Goal: Transaction & Acquisition: Purchase product/service

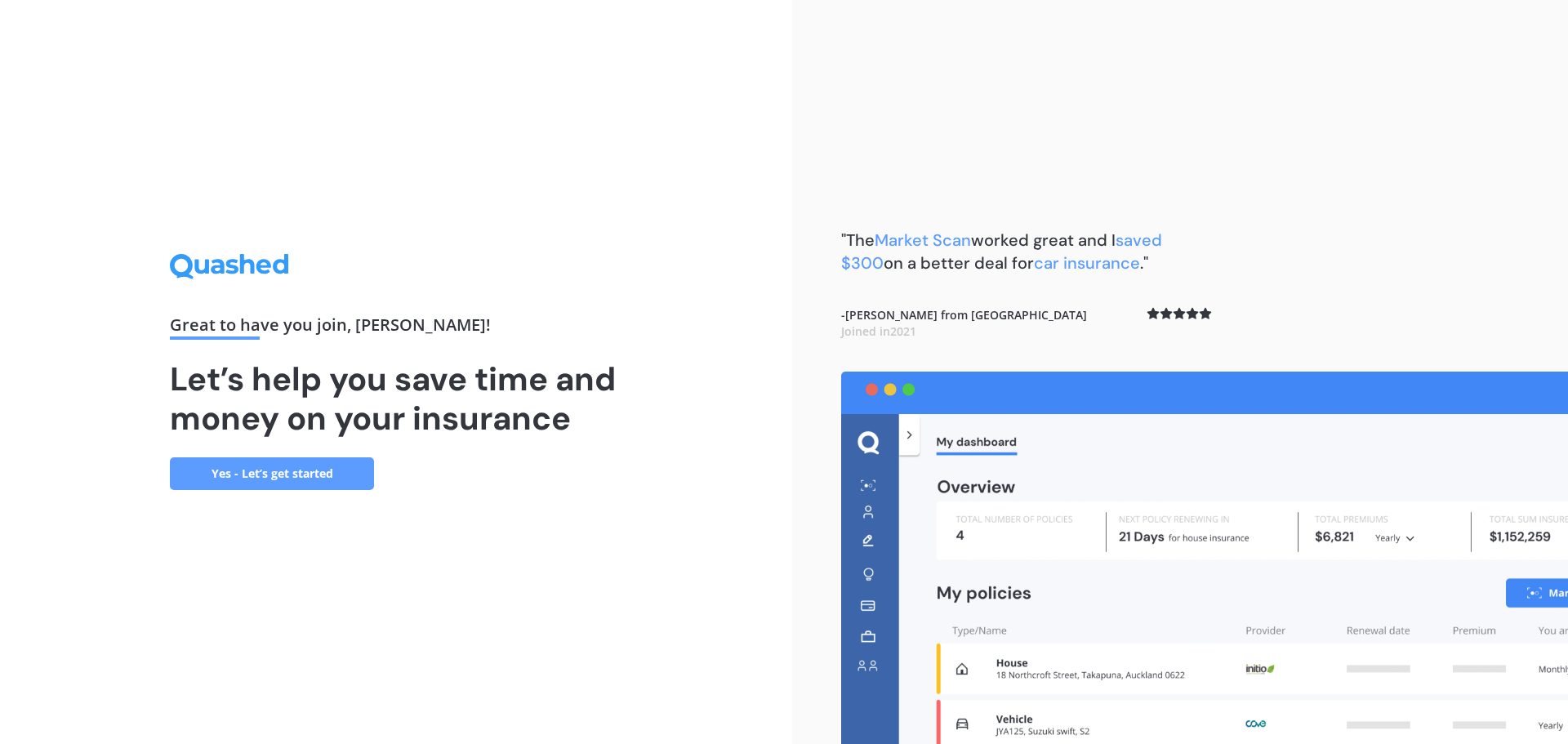
click at [342, 467] on link "Yes - Let’s get started" at bounding box center [272, 473] width 204 height 32
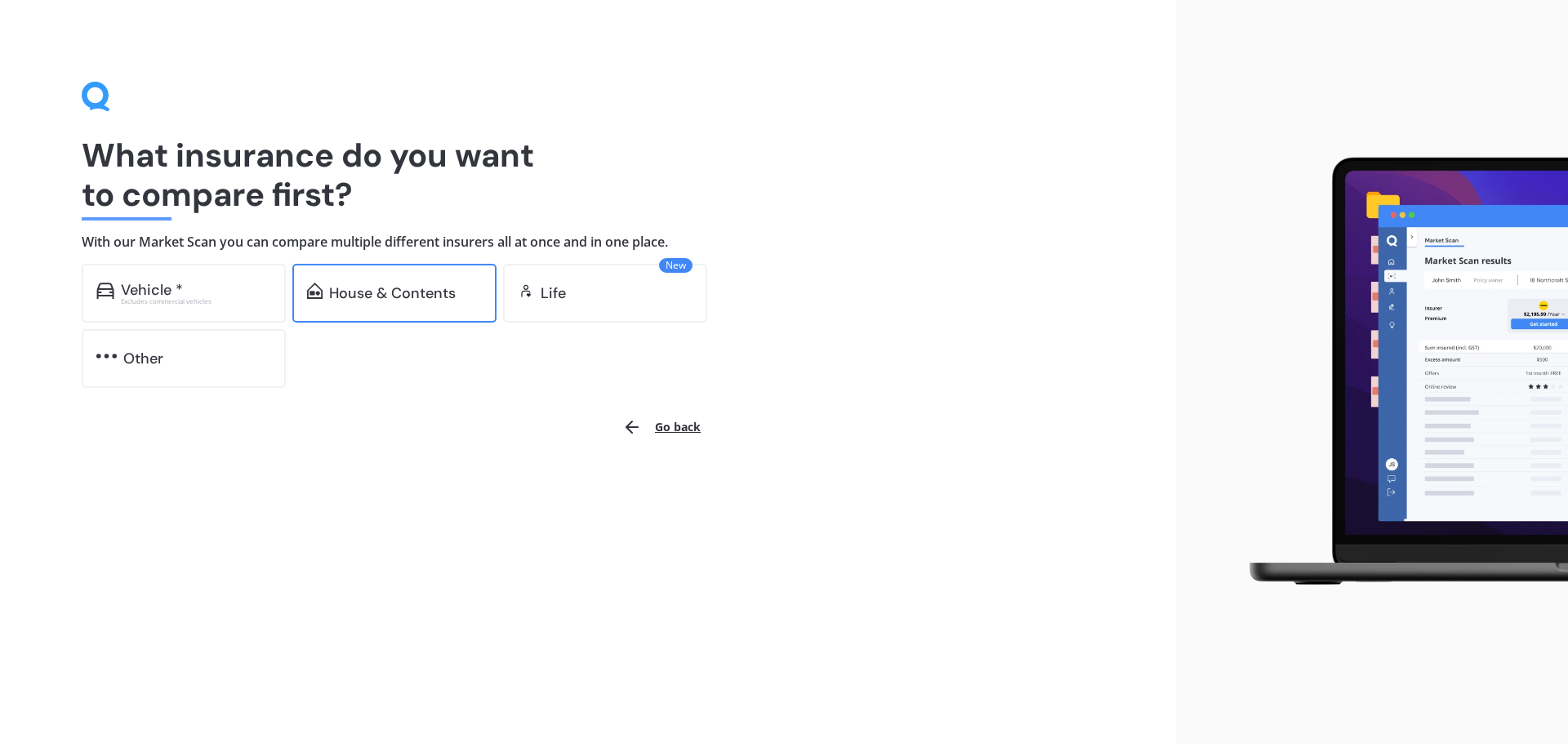
click at [434, 297] on div "House & Contents" at bounding box center [392, 293] width 127 height 16
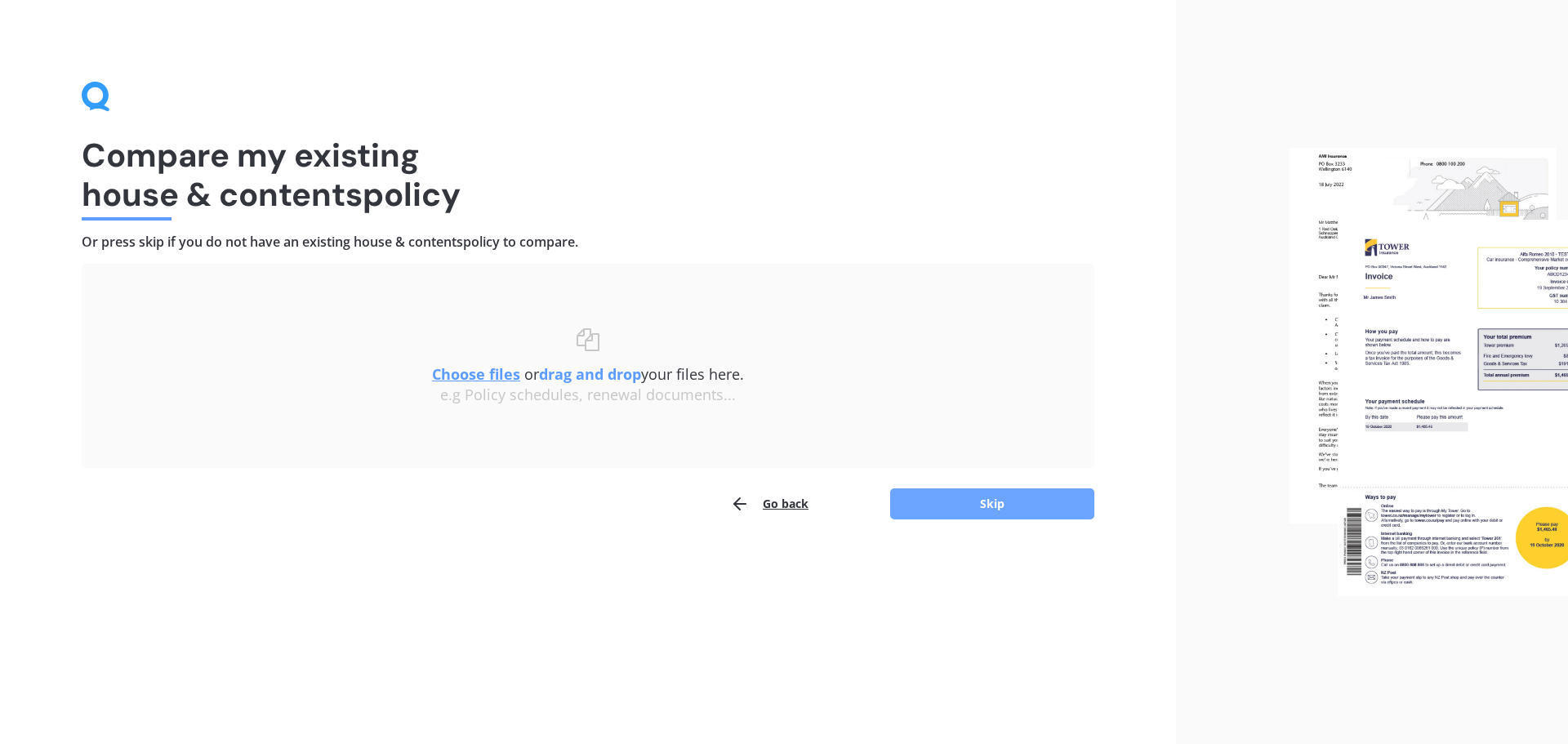
click at [974, 503] on button "Skip" at bounding box center [992, 504] width 204 height 31
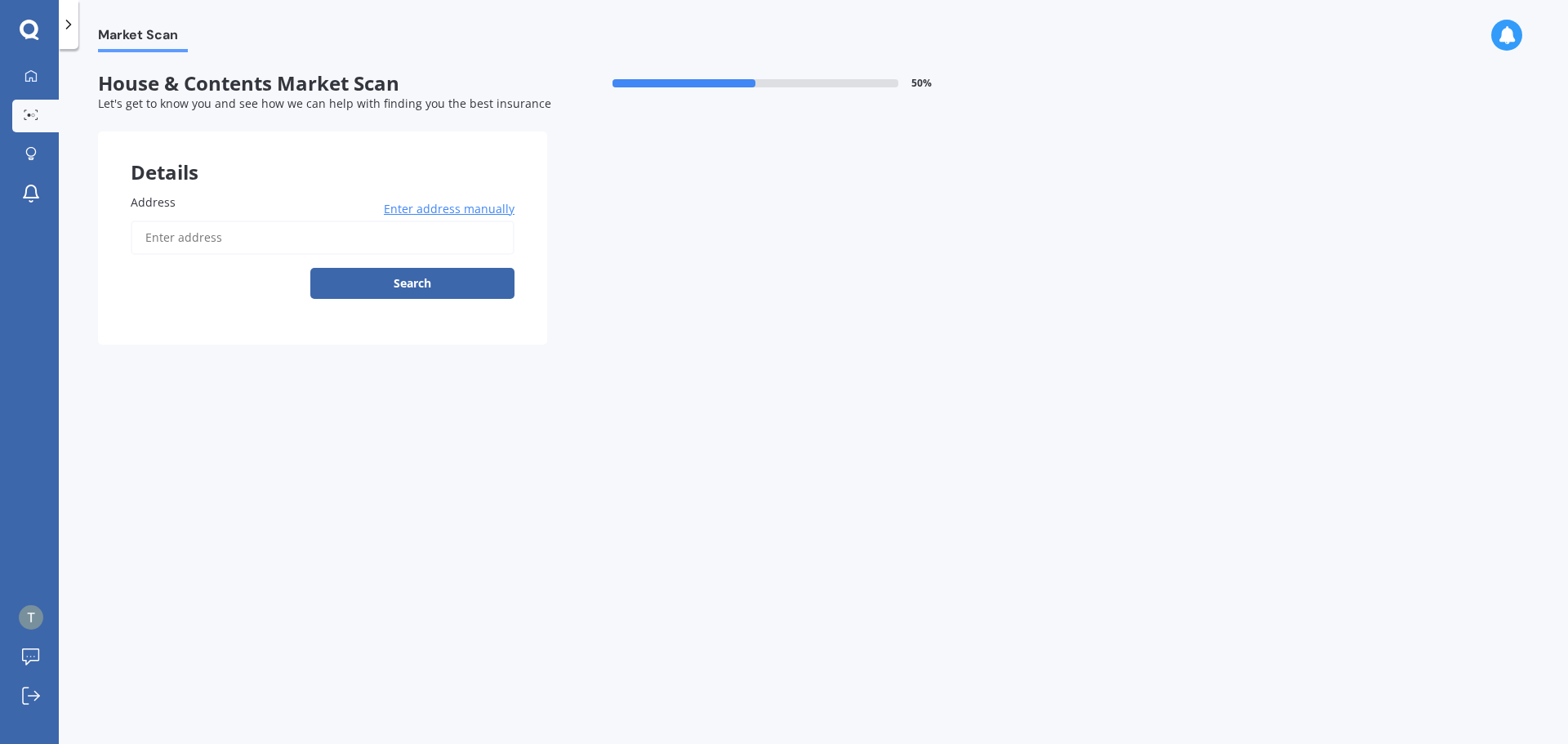
click at [258, 231] on input "Address" at bounding box center [322, 238] width 383 height 34
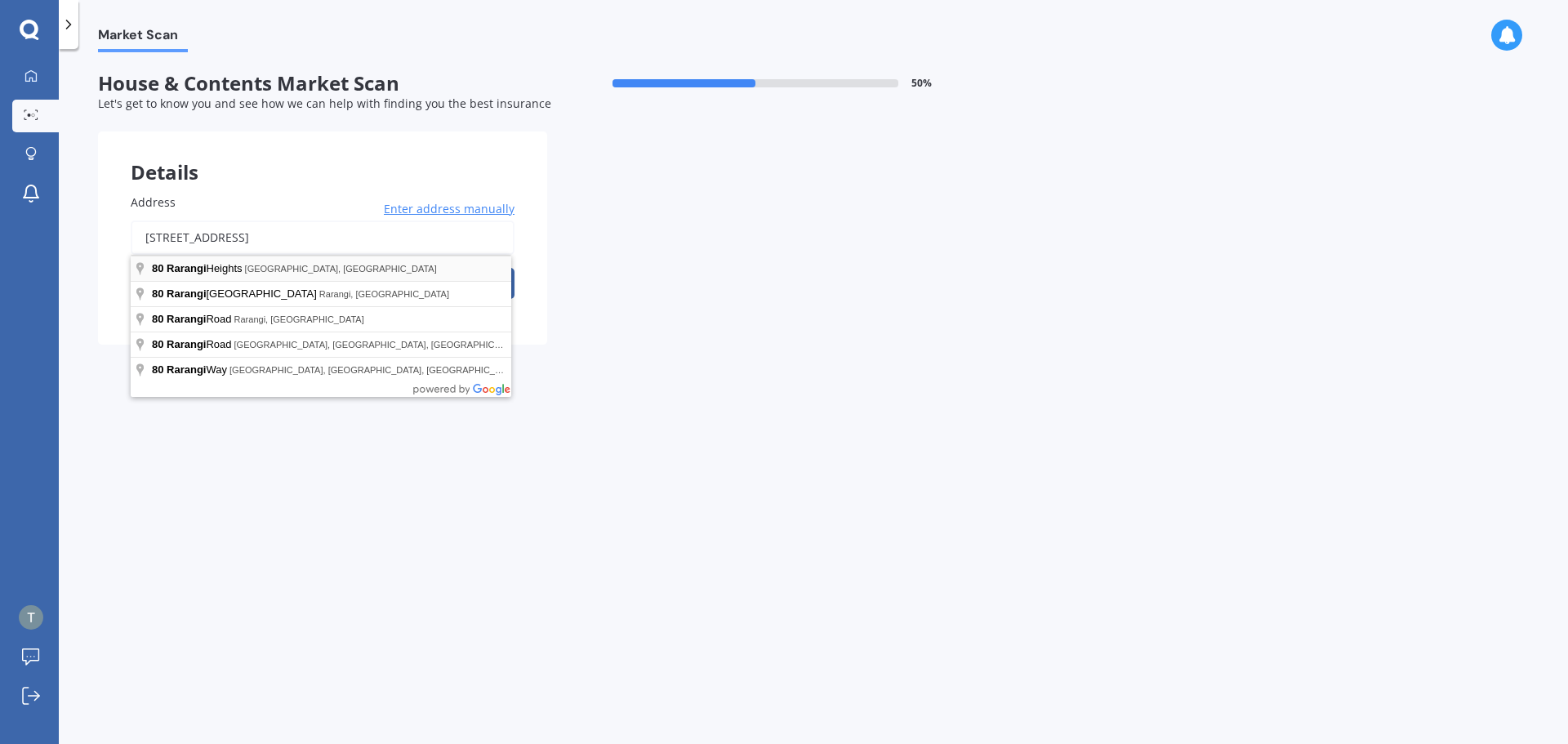
type input "80 Rarangi Heights, Parua Bay 0192"
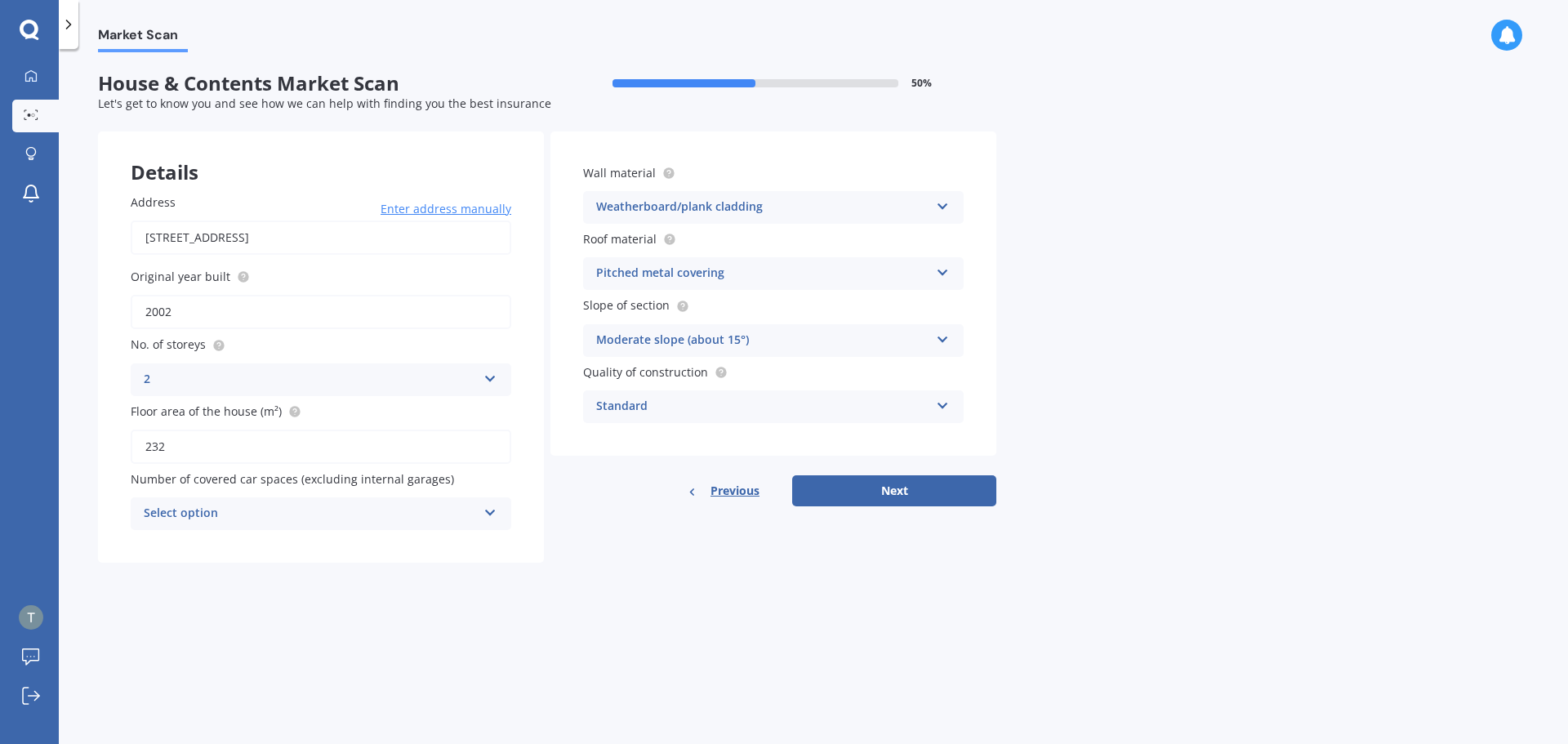
click at [166, 309] on input "2002" at bounding box center [320, 312] width 381 height 34
click at [490, 515] on icon at bounding box center [490, 509] width 14 height 12
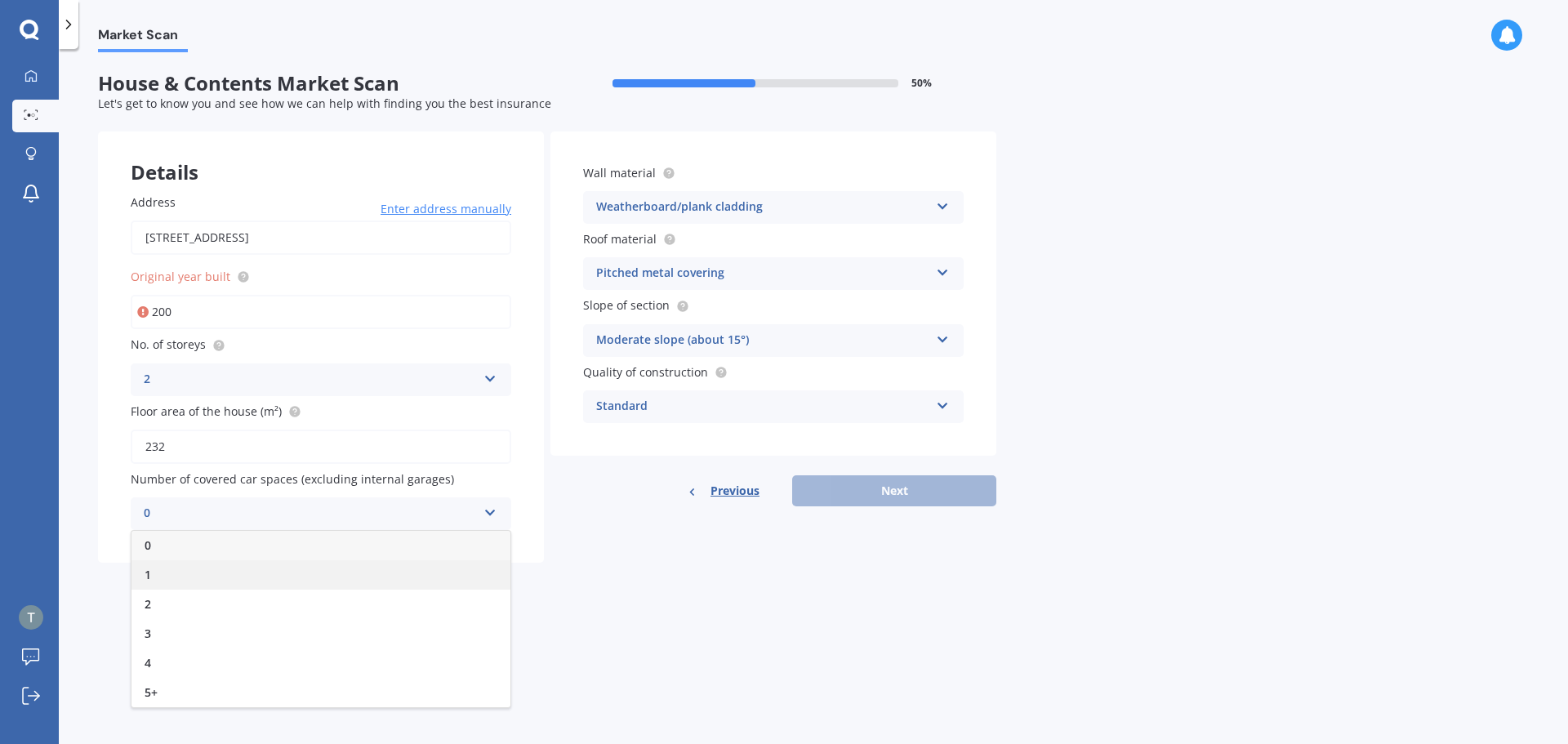
click at [464, 578] on div "1" at bounding box center [320, 574] width 379 height 30
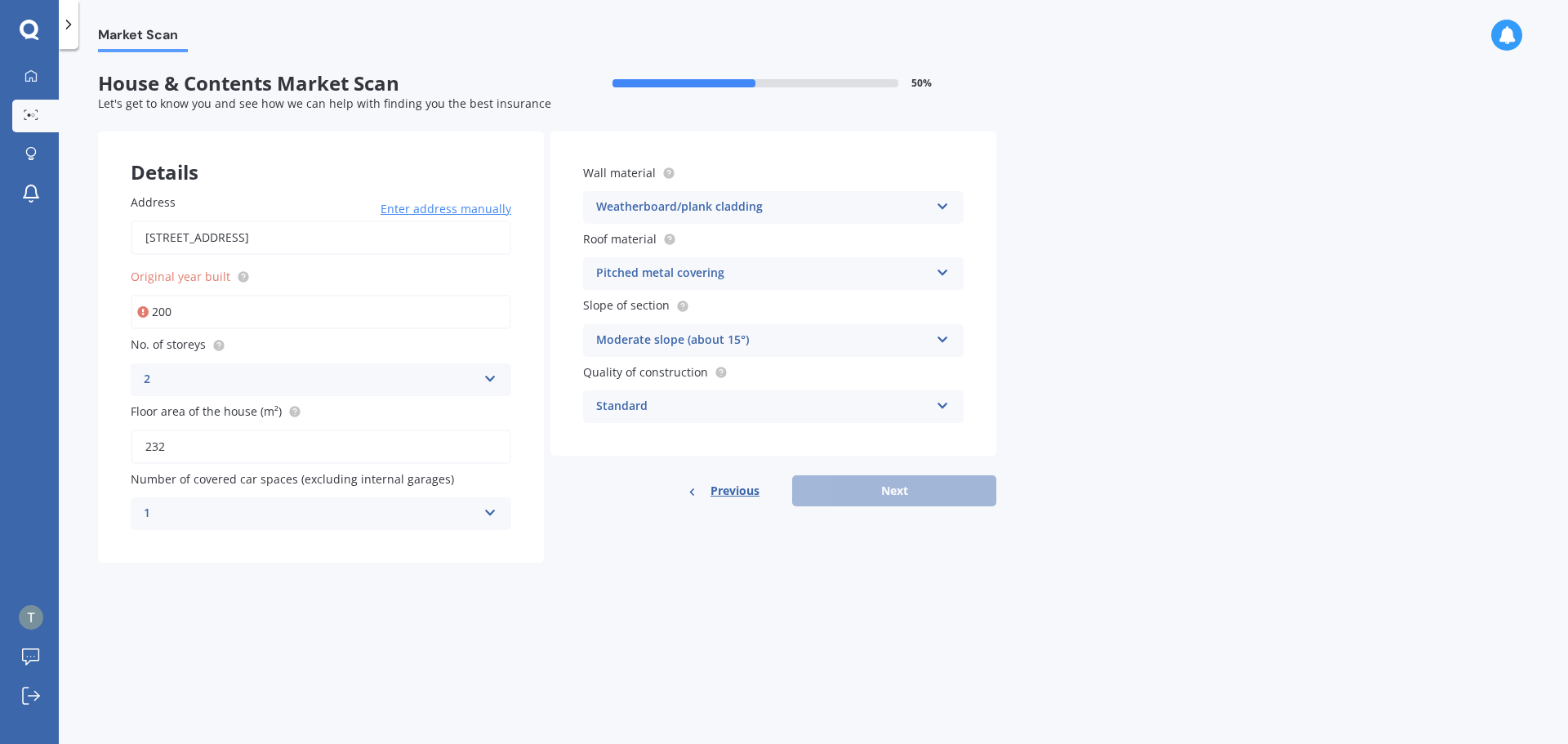
click at [948, 408] on icon at bounding box center [942, 402] width 14 height 12
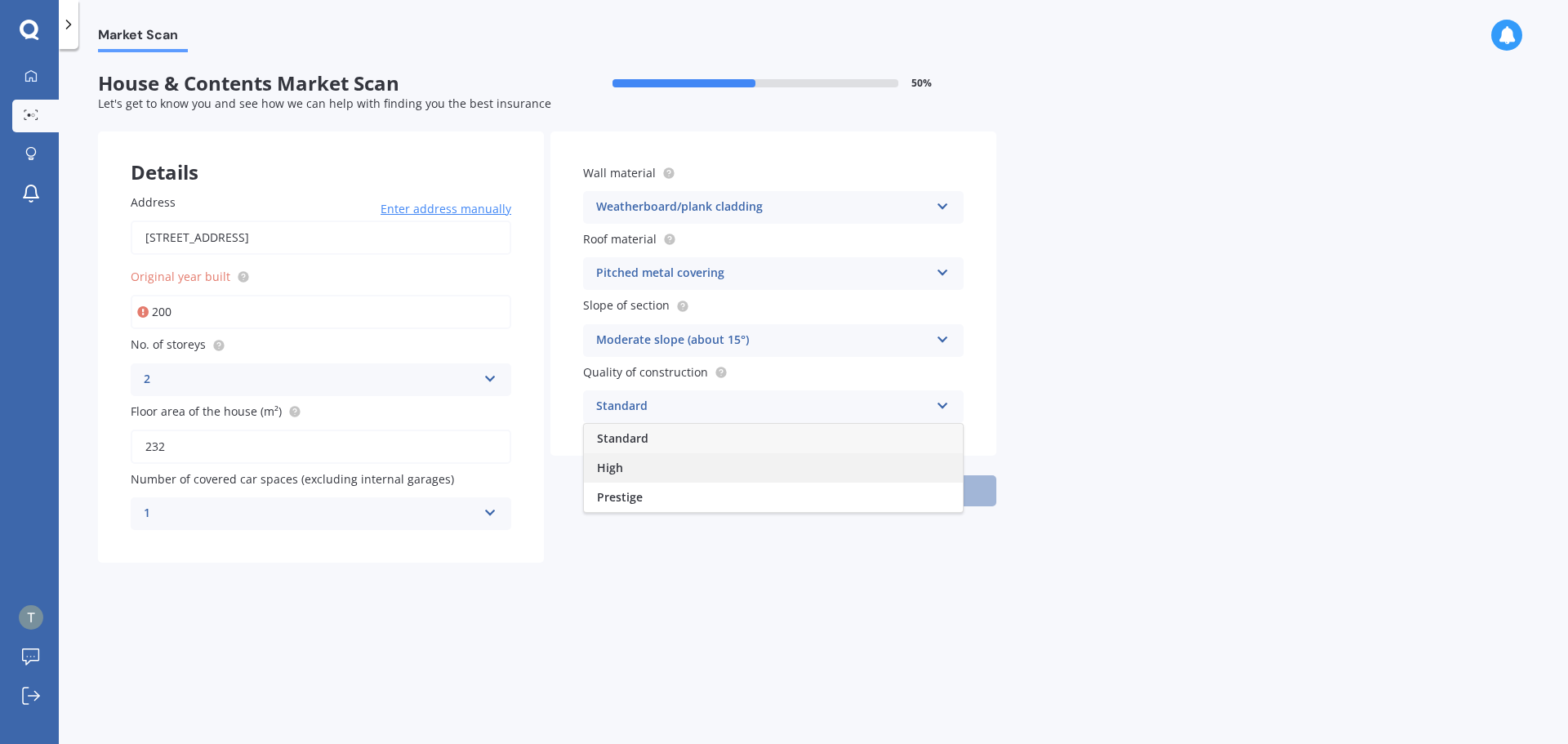
click at [904, 468] on div "High" at bounding box center [773, 468] width 379 height 30
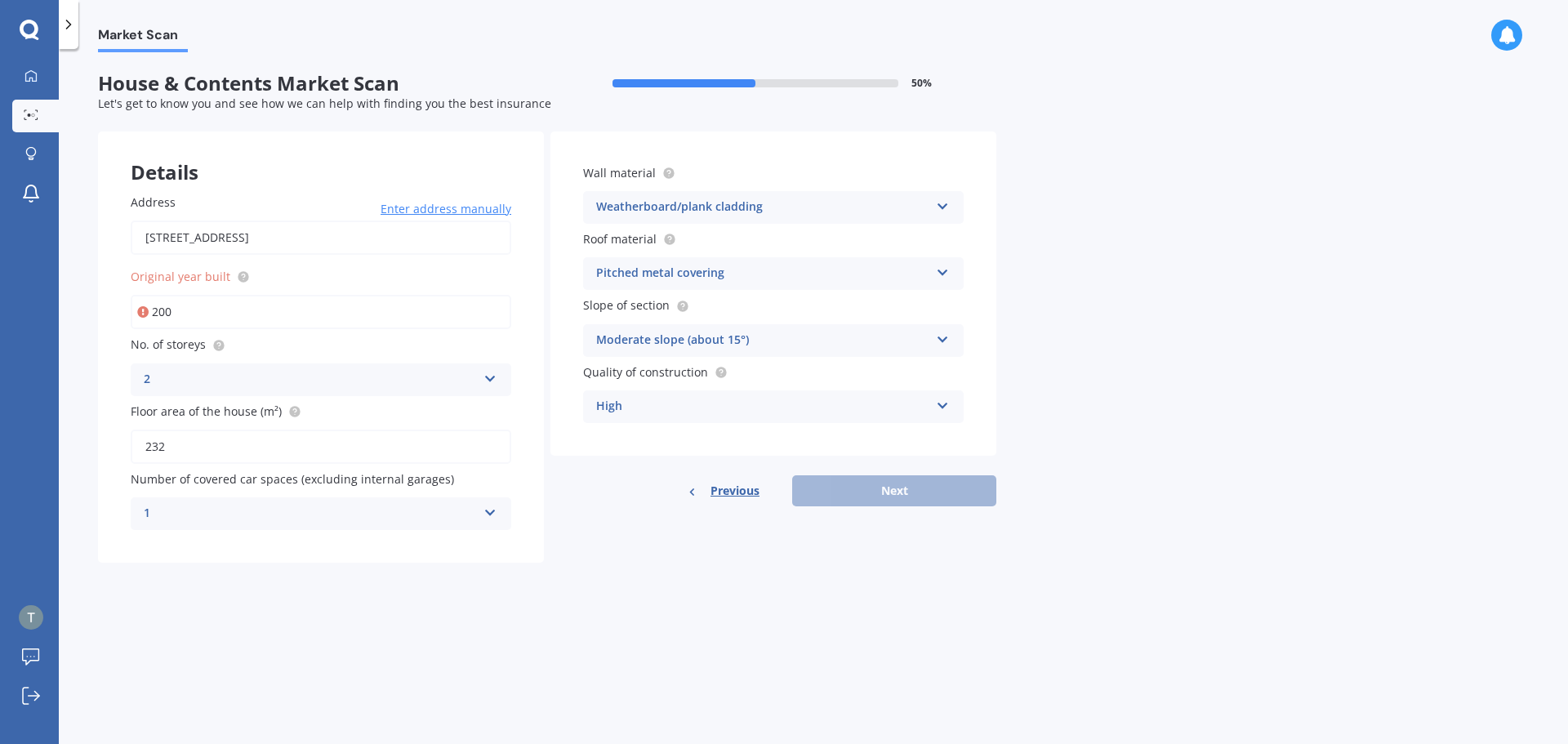
click at [892, 495] on div "Previous Next" at bounding box center [773, 490] width 446 height 31
click at [190, 314] on input "200" at bounding box center [320, 312] width 381 height 34
type input "2005"
click at [839, 490] on button "Next" at bounding box center [894, 490] width 204 height 31
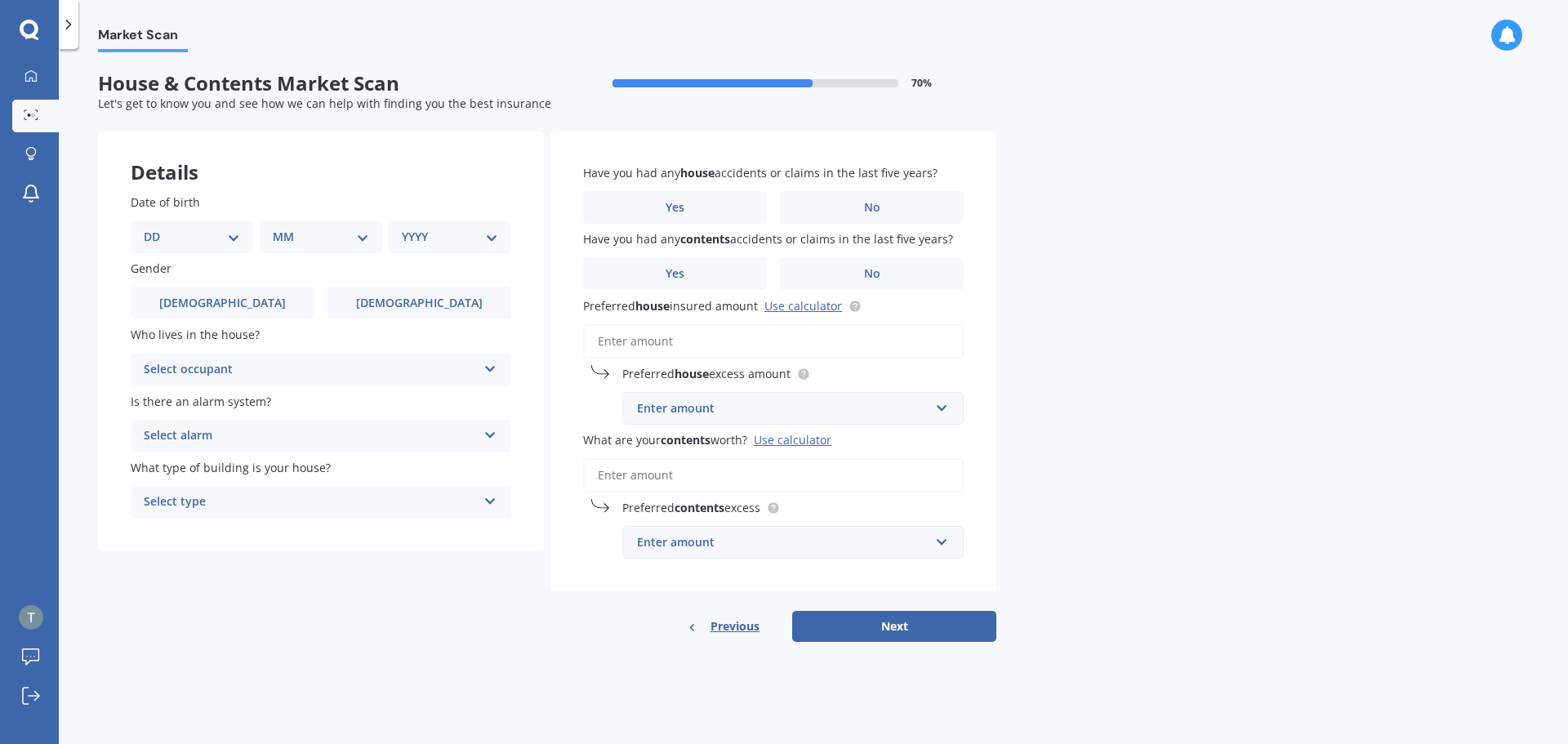
click at [228, 243] on select "DD 01 02 03 04 05 06 07 08 09 10 11 12 13 14 15 16 17 18 19 20 21 22 23 24 25 2…" at bounding box center [192, 237] width 96 height 18
select select "08"
click at [157, 228] on select "DD 01 02 03 04 05 06 07 08 09 10 11 12 13 14 15 16 17 18 19 20 21 22 23 24 25 2…" at bounding box center [192, 237] width 96 height 18
click at [358, 237] on select "MM 01 02 03 04 05 06 07 08 09 10 11 12" at bounding box center [324, 237] width 90 height 18
select select "02"
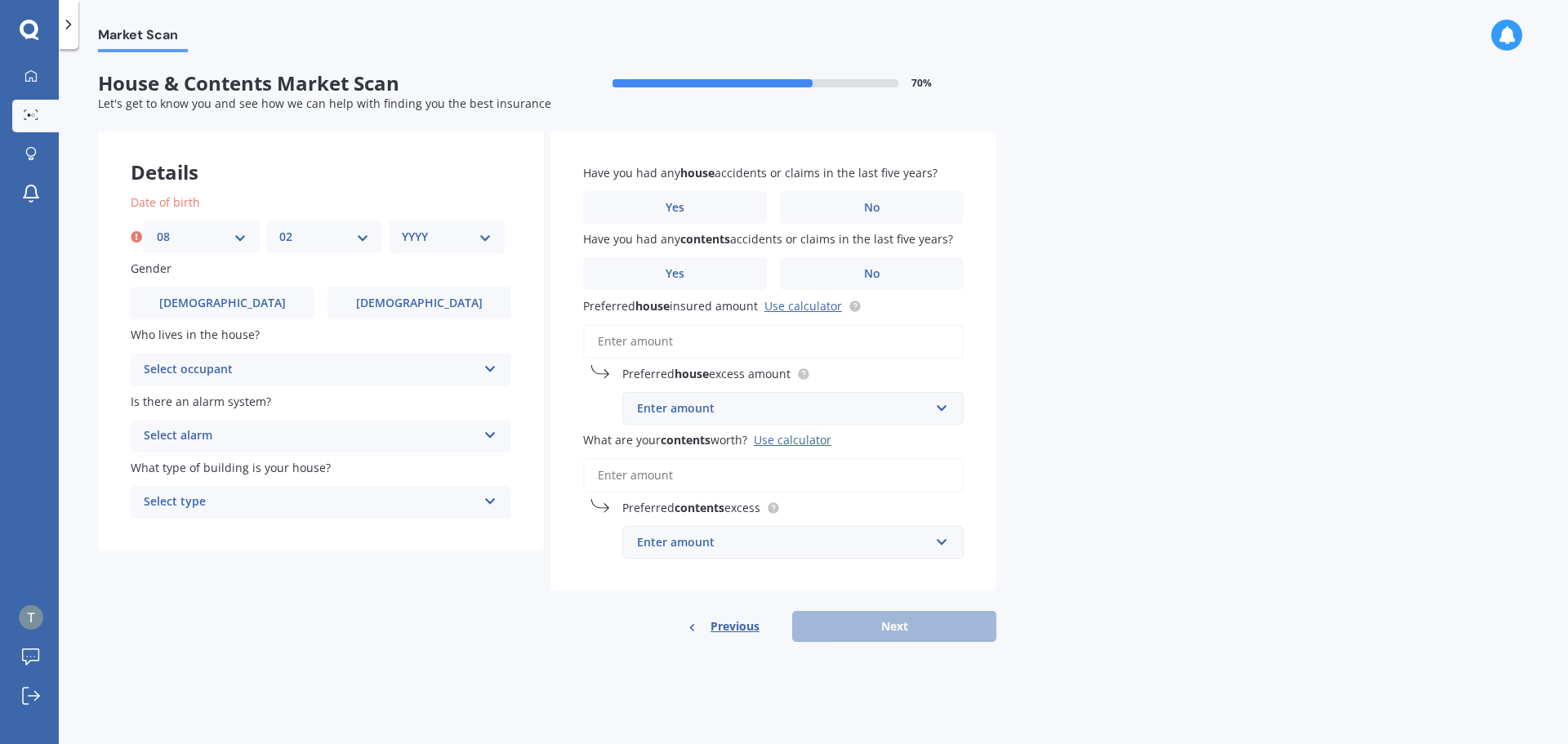
click at [279, 228] on select "MM 01 02 03 04 05 06 07 08 09 10 11 12" at bounding box center [324, 237] width 90 height 18
click at [482, 239] on select "YYYY 2009 2008 2007 2006 2005 2004 2003 2002 2001 2000 1999 1998 1997 1996 1995…" at bounding box center [446, 237] width 90 height 18
select select "1962"
click at [401, 228] on select "YYYY 2009 2008 2007 2006 2005 2004 2003 2002 2001 2000 1999 1998 1997 1996 1995…" at bounding box center [446, 237] width 90 height 18
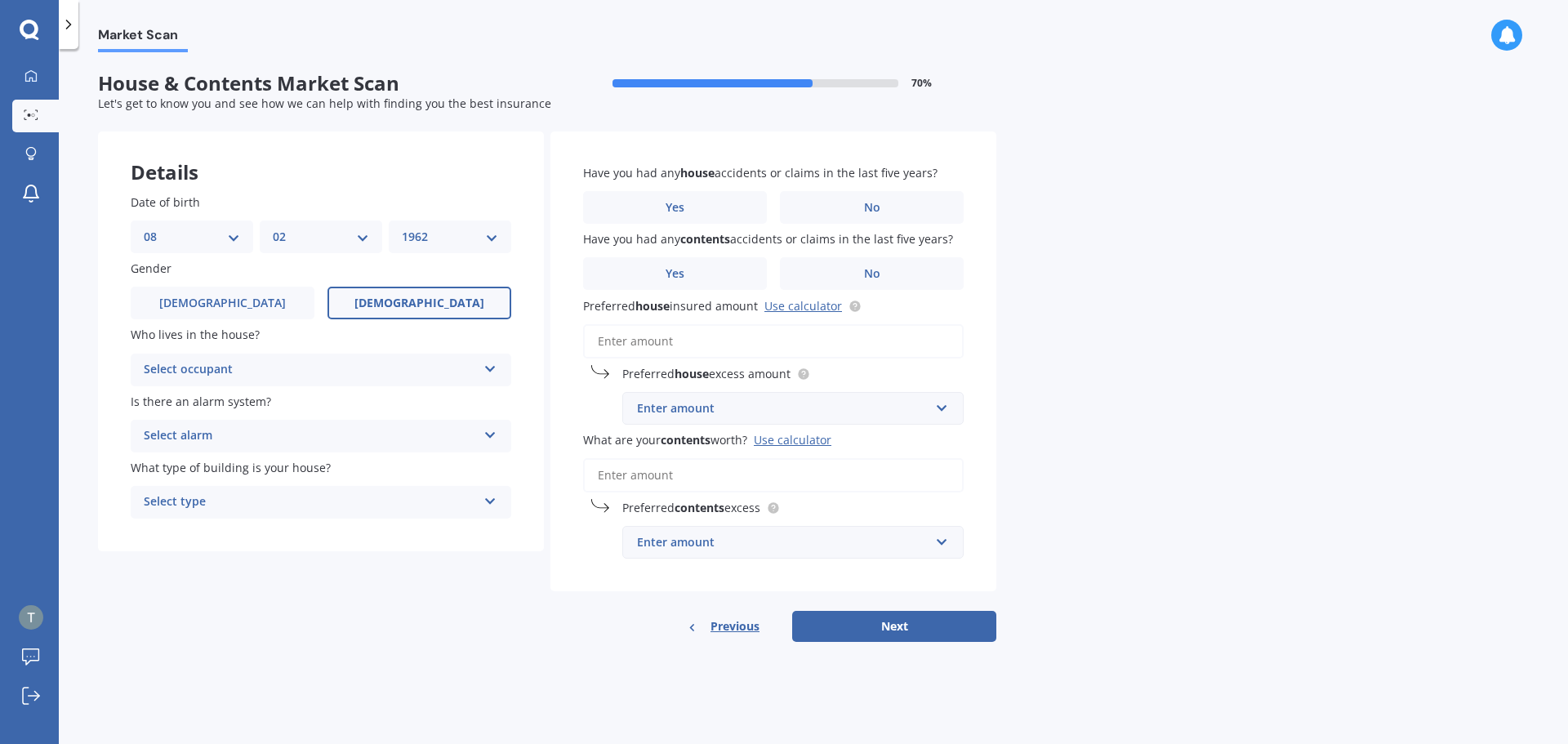
click at [418, 312] on label "Female" at bounding box center [419, 303] width 184 height 32
click at [0, 0] on input "Female" at bounding box center [0, 0] width 0 height 0
click at [490, 372] on icon at bounding box center [490, 365] width 14 height 12
click at [490, 372] on icon at bounding box center [489, 366] width 14 height 12
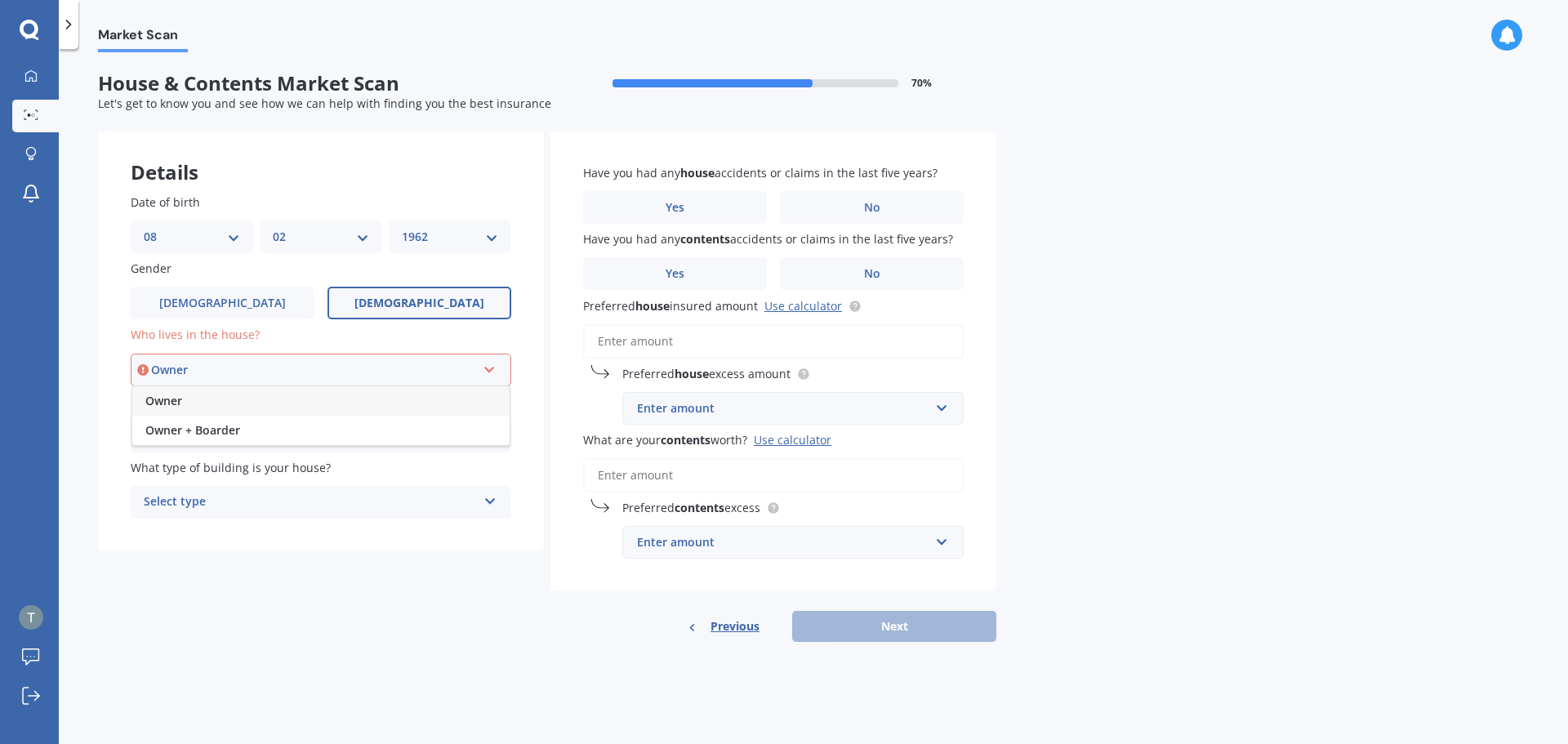
click at [451, 408] on div "Owner" at bounding box center [320, 400] width 377 height 30
click at [492, 437] on icon at bounding box center [490, 432] width 14 height 12
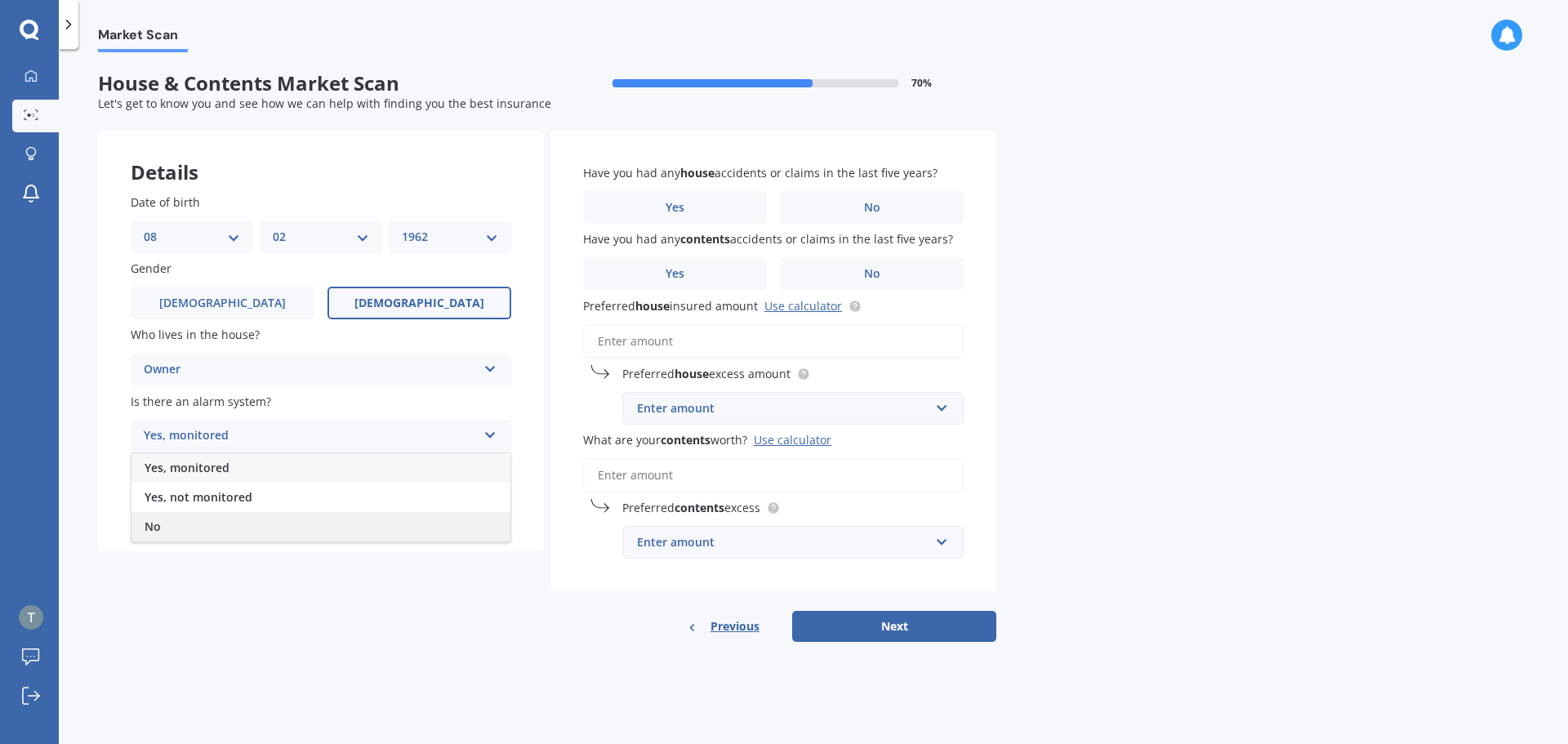
click at [480, 523] on div "No" at bounding box center [320, 526] width 379 height 30
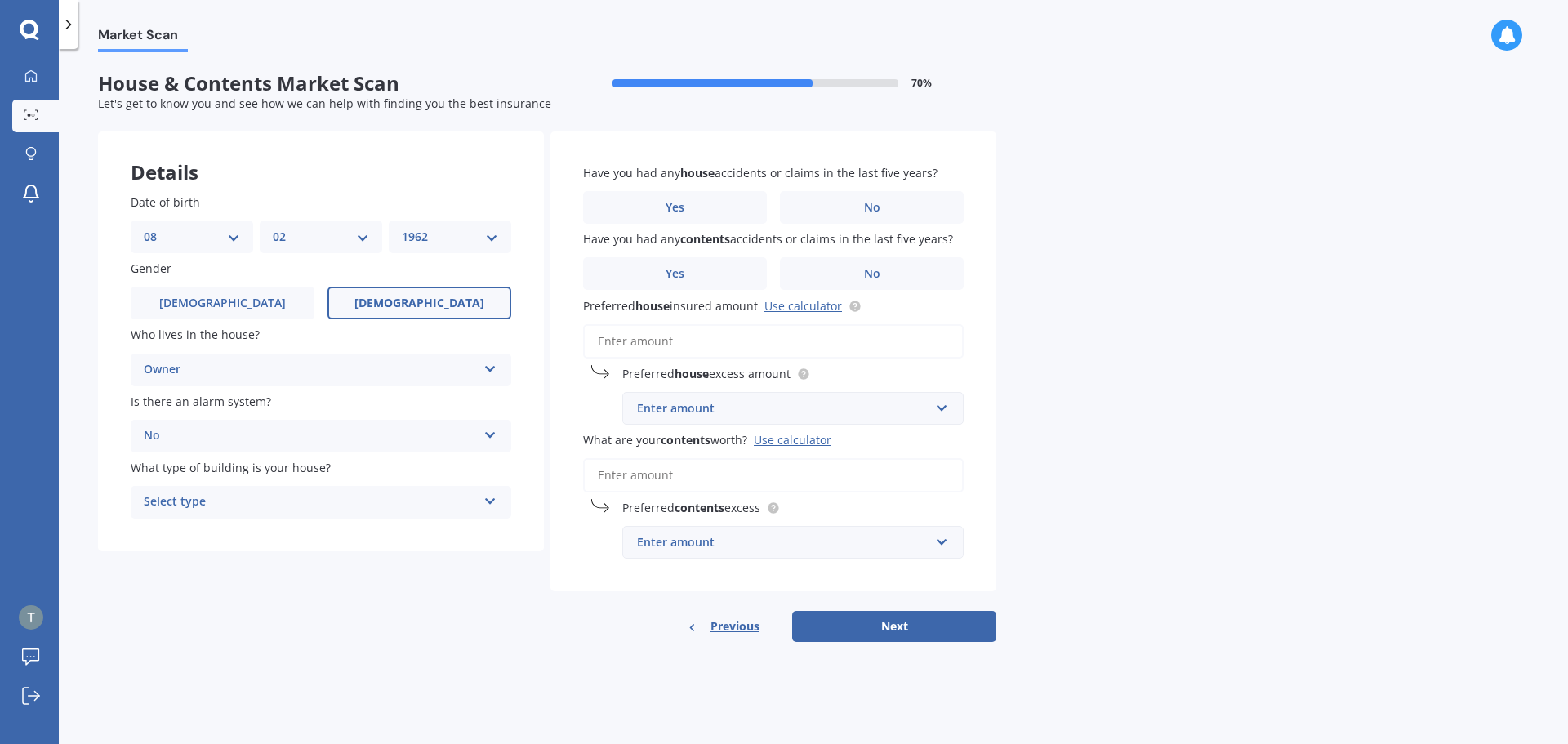
click at [494, 504] on icon at bounding box center [490, 497] width 14 height 12
click at [408, 533] on div "Freestanding" at bounding box center [320, 533] width 379 height 30
click at [850, 207] on label "No" at bounding box center [872, 207] width 184 height 32
click at [0, 0] on input "No" at bounding box center [0, 0] width 0 height 0
click at [847, 279] on label "No" at bounding box center [872, 273] width 184 height 32
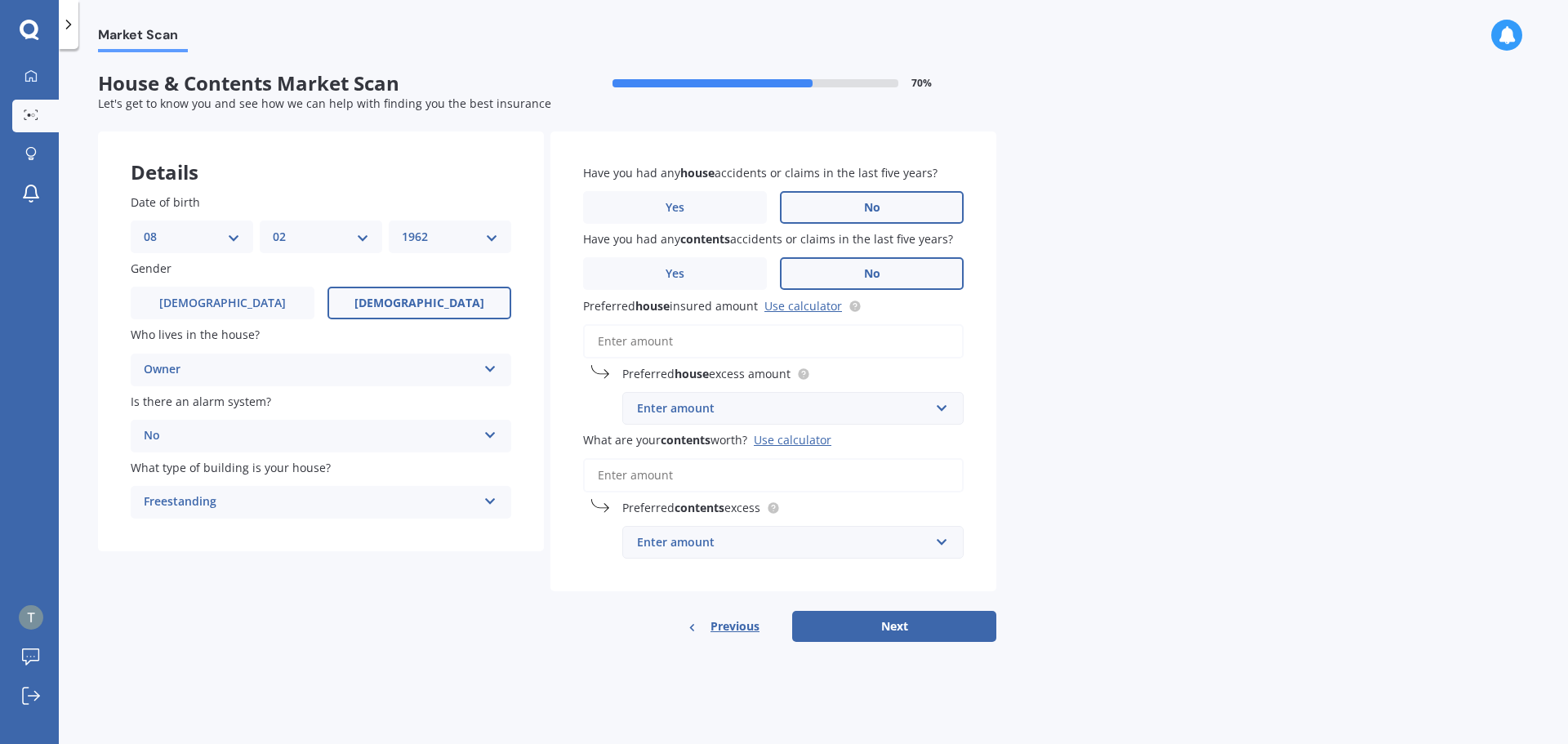
click at [0, 0] on input "No" at bounding box center [0, 0] width 0 height 0
click at [767, 347] on input "Preferred house insured amount Use calculator" at bounding box center [773, 341] width 381 height 34
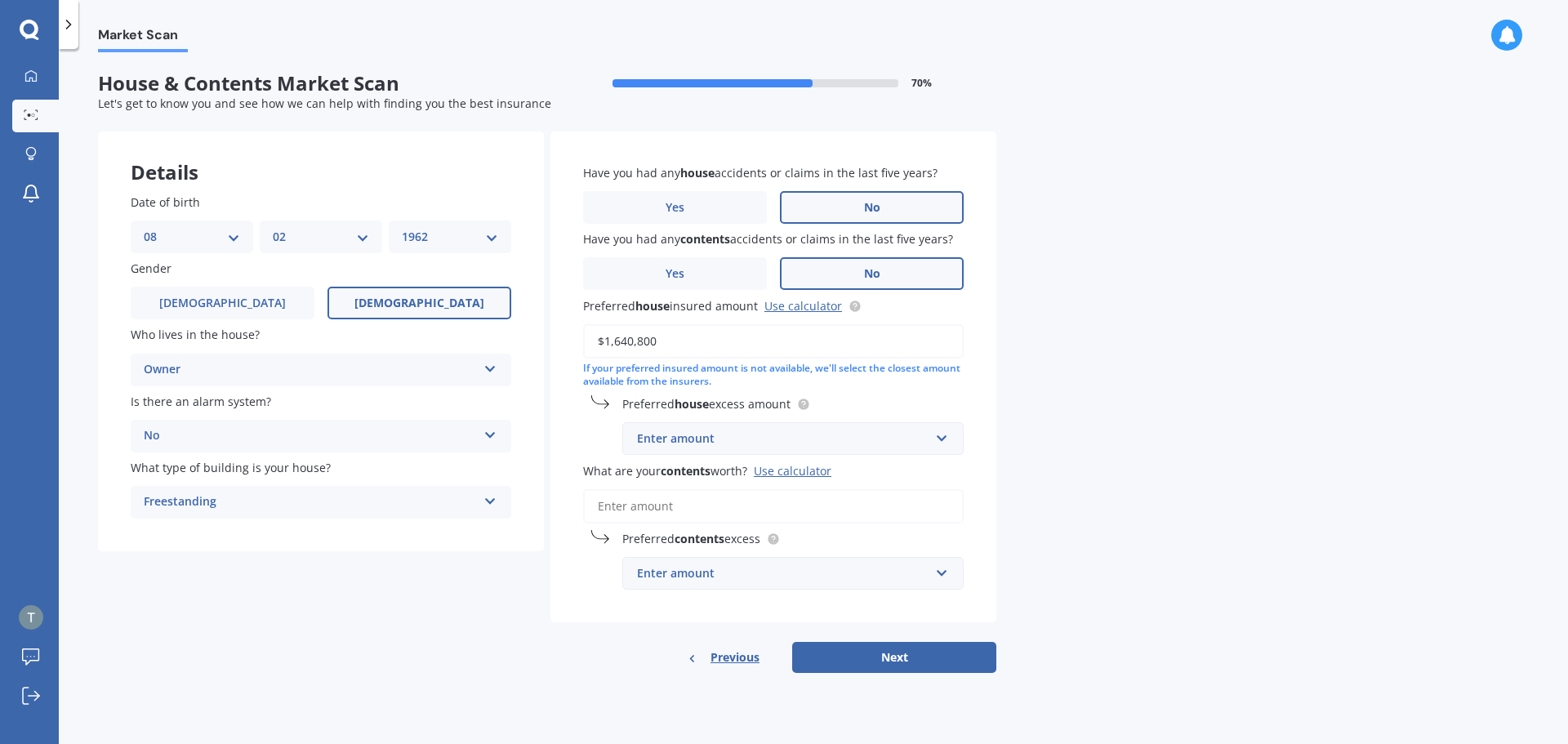
type input "$1,640,800"
click at [824, 435] on div "Enter amount" at bounding box center [783, 438] width 293 height 18
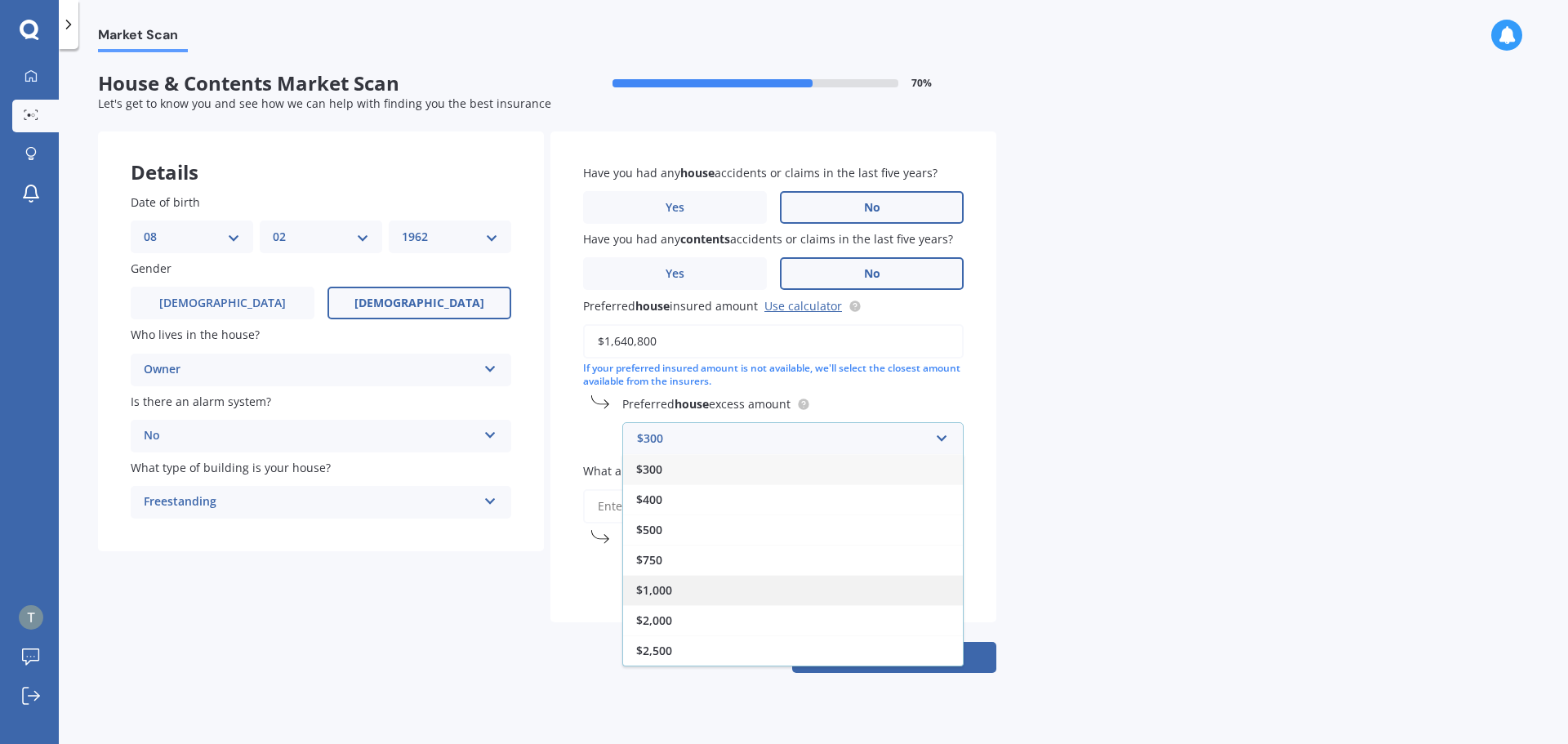
click at [733, 587] on div "$1,000" at bounding box center [792, 590] width 339 height 31
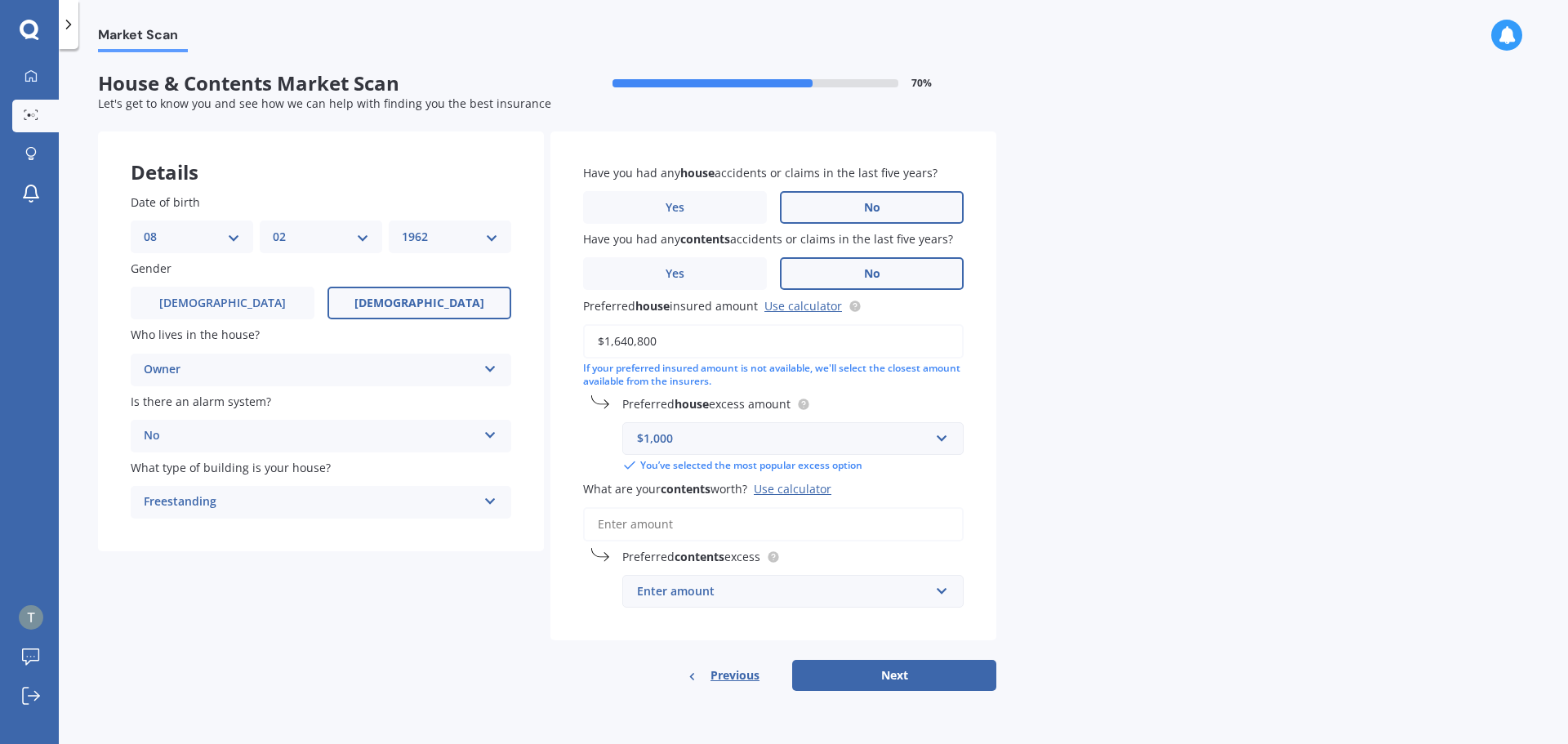
click at [770, 531] on input "What are your contents worth? Use calculator" at bounding box center [773, 524] width 381 height 34
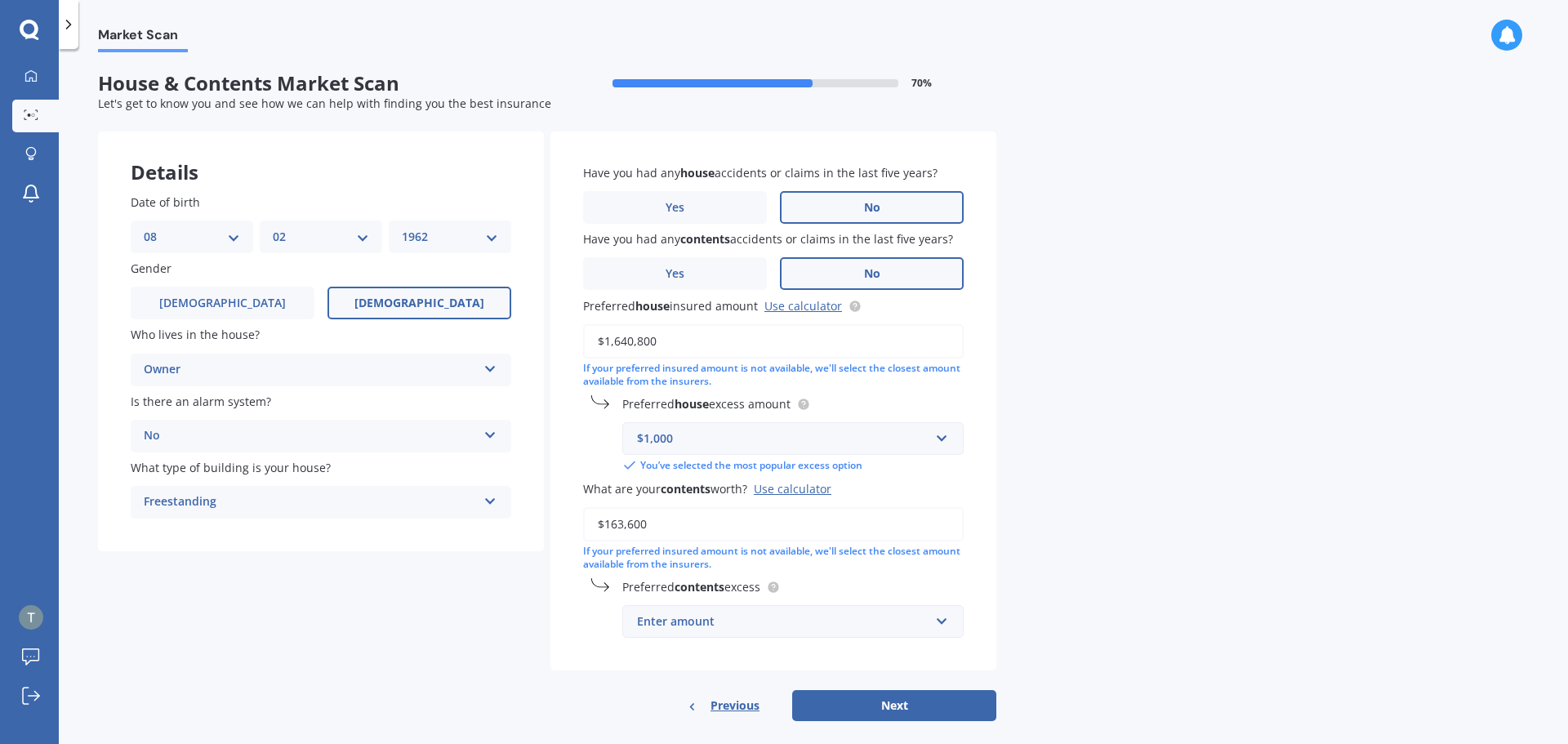
type input "$163,600"
click at [843, 585] on label "Preferred contents excess" at bounding box center [789, 586] width 335 height 17
click at [942, 624] on input "text" at bounding box center [787, 621] width 327 height 31
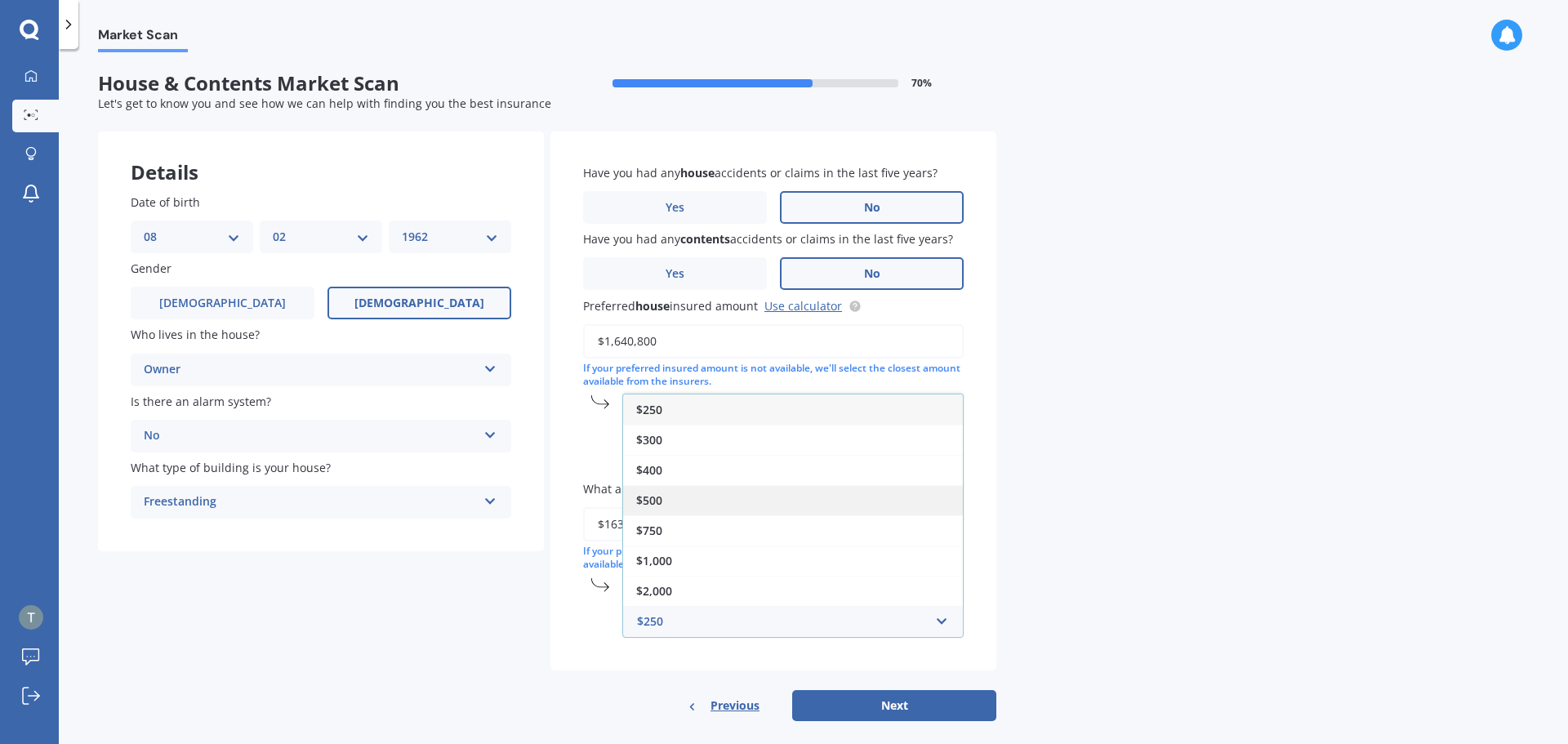
click at [746, 503] on div "$500" at bounding box center [792, 500] width 339 height 31
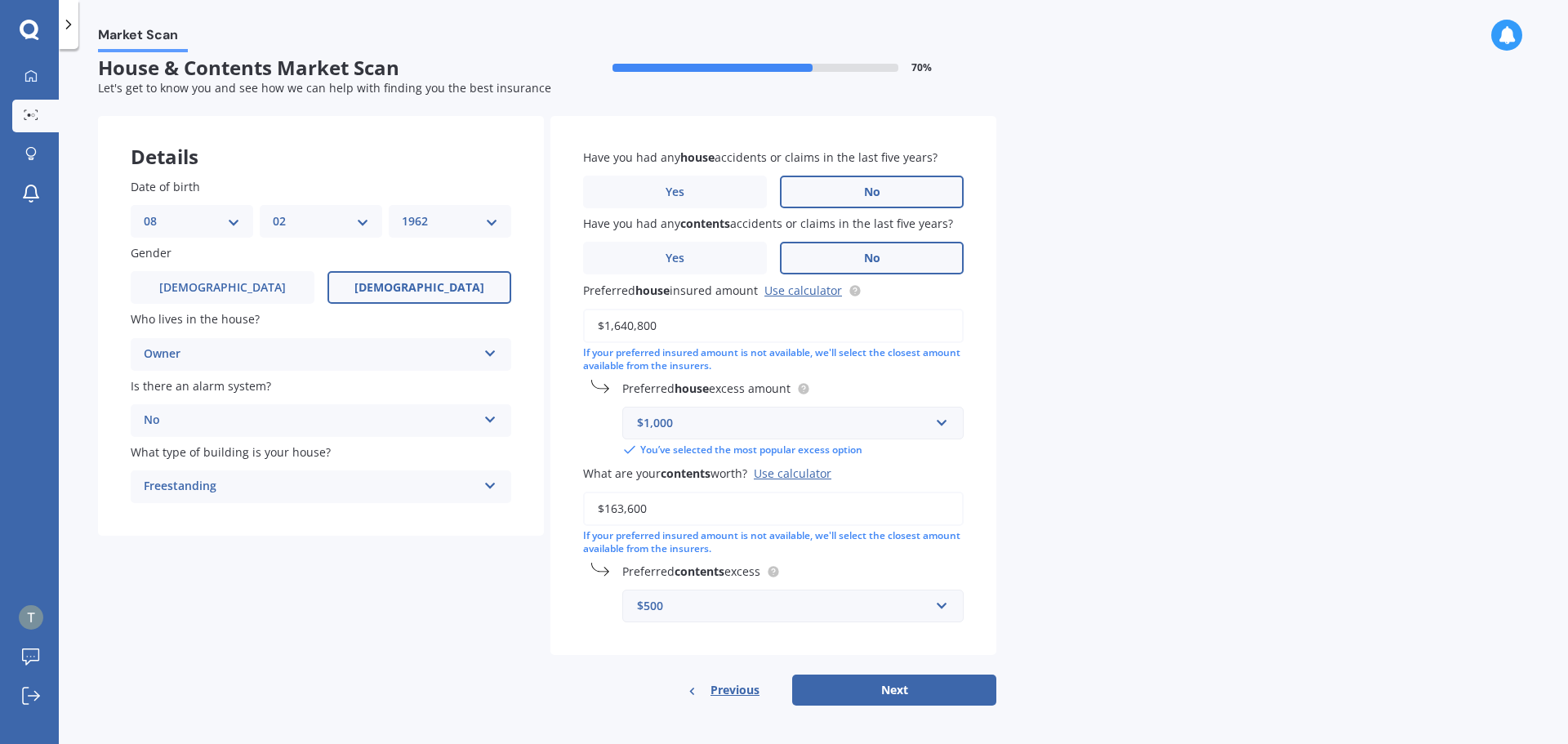
scroll to position [20, 0]
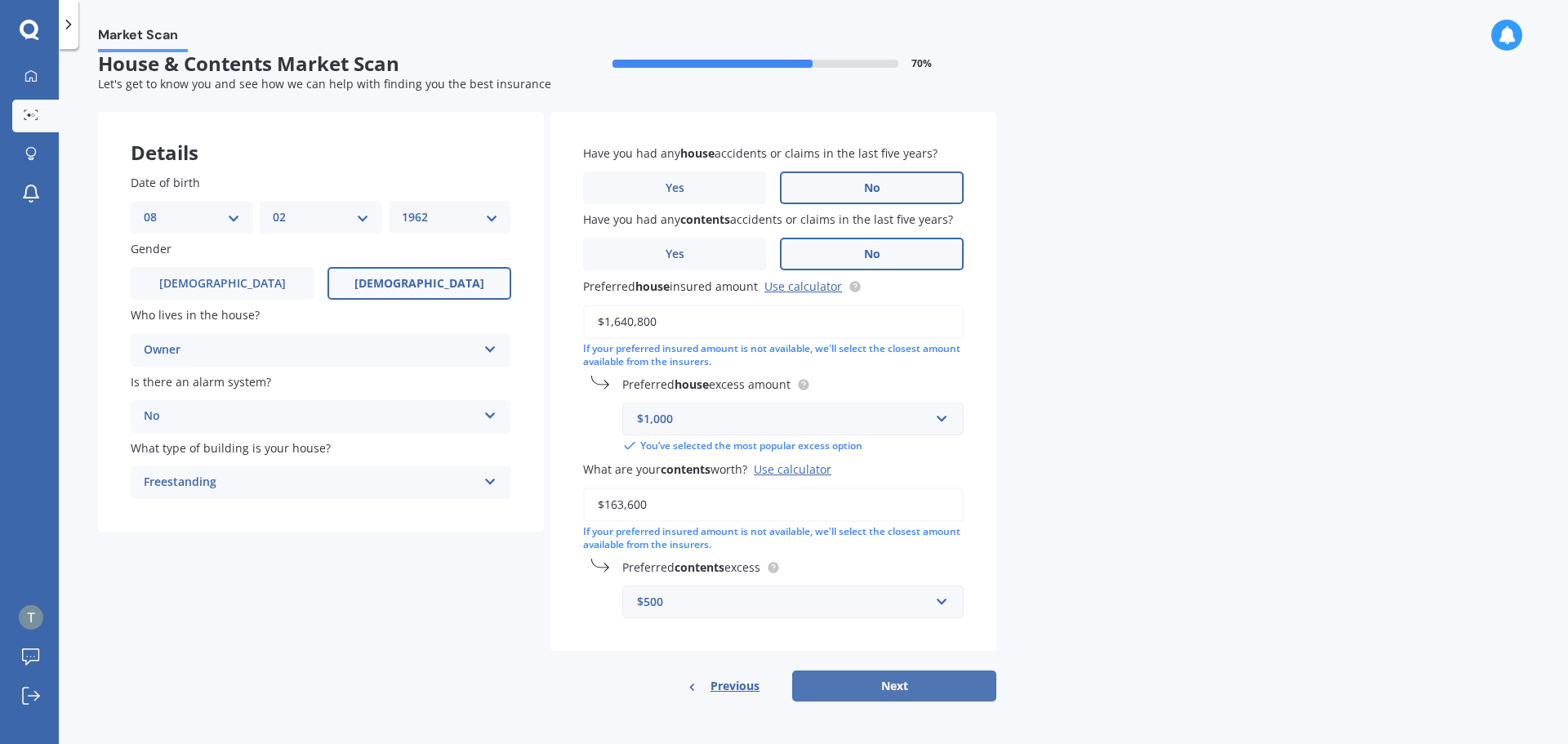
click at [903, 684] on button "Next" at bounding box center [894, 686] width 204 height 31
select select "08"
select select "02"
select select "1962"
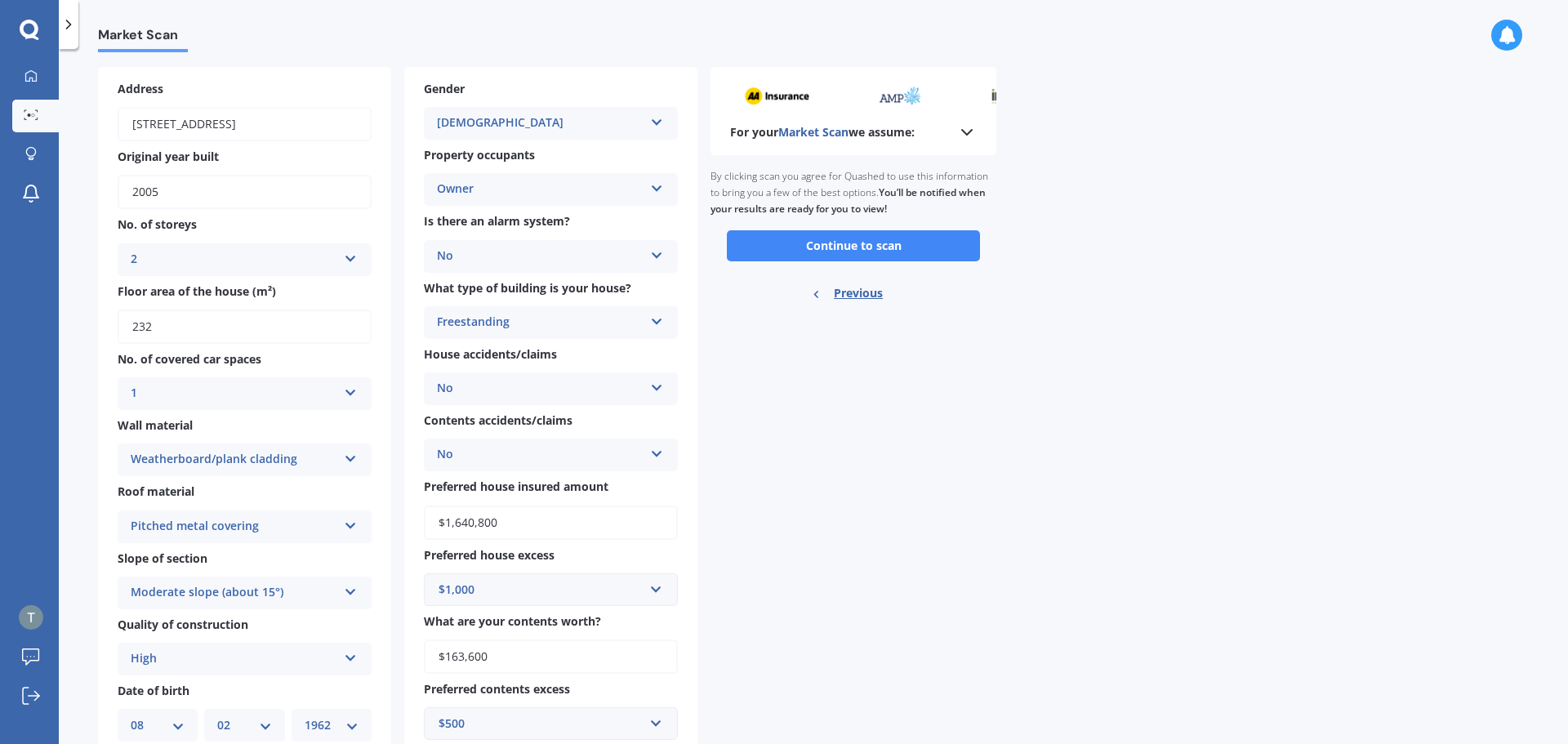
scroll to position [0, 0]
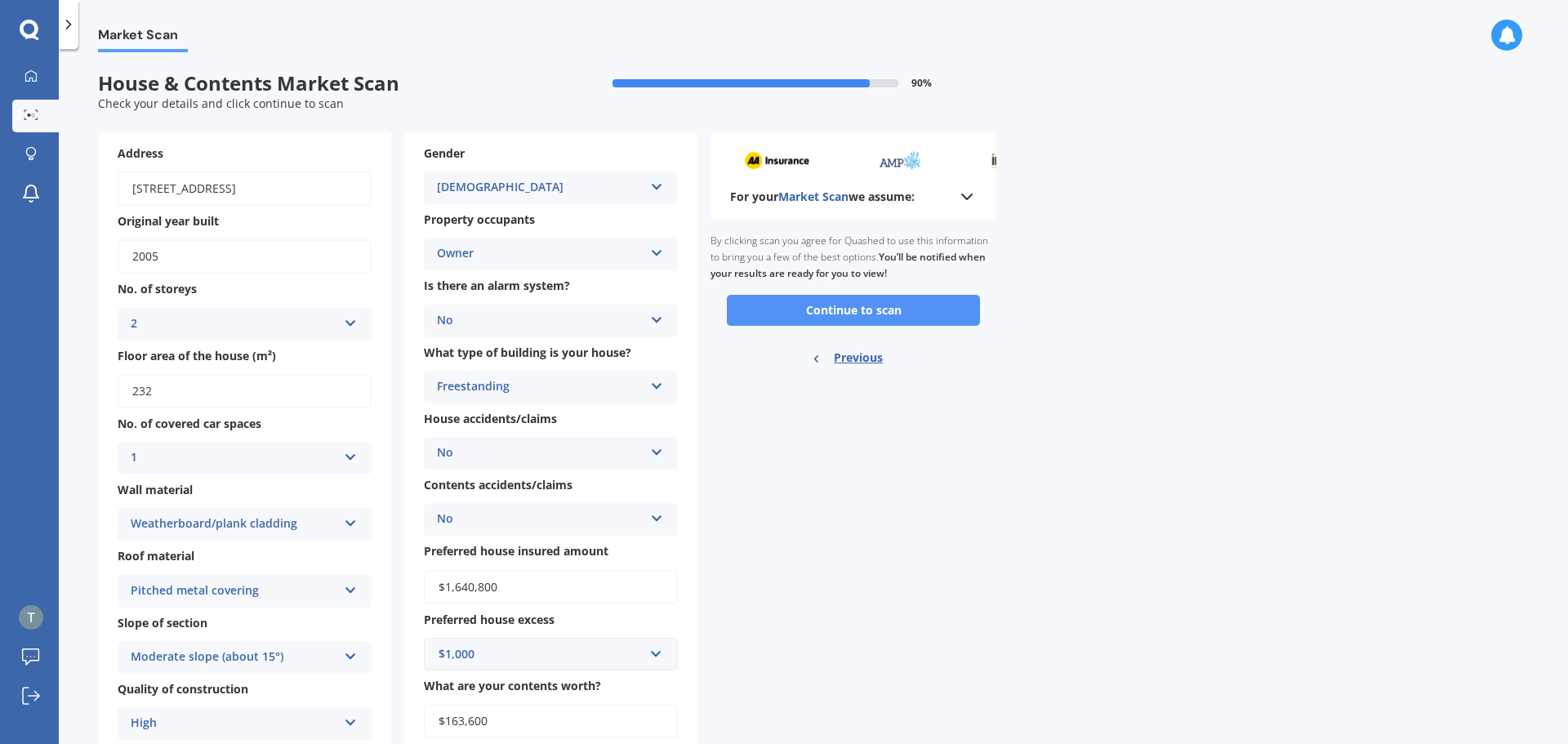
click at [890, 301] on button "Continue to scan" at bounding box center [853, 310] width 253 height 31
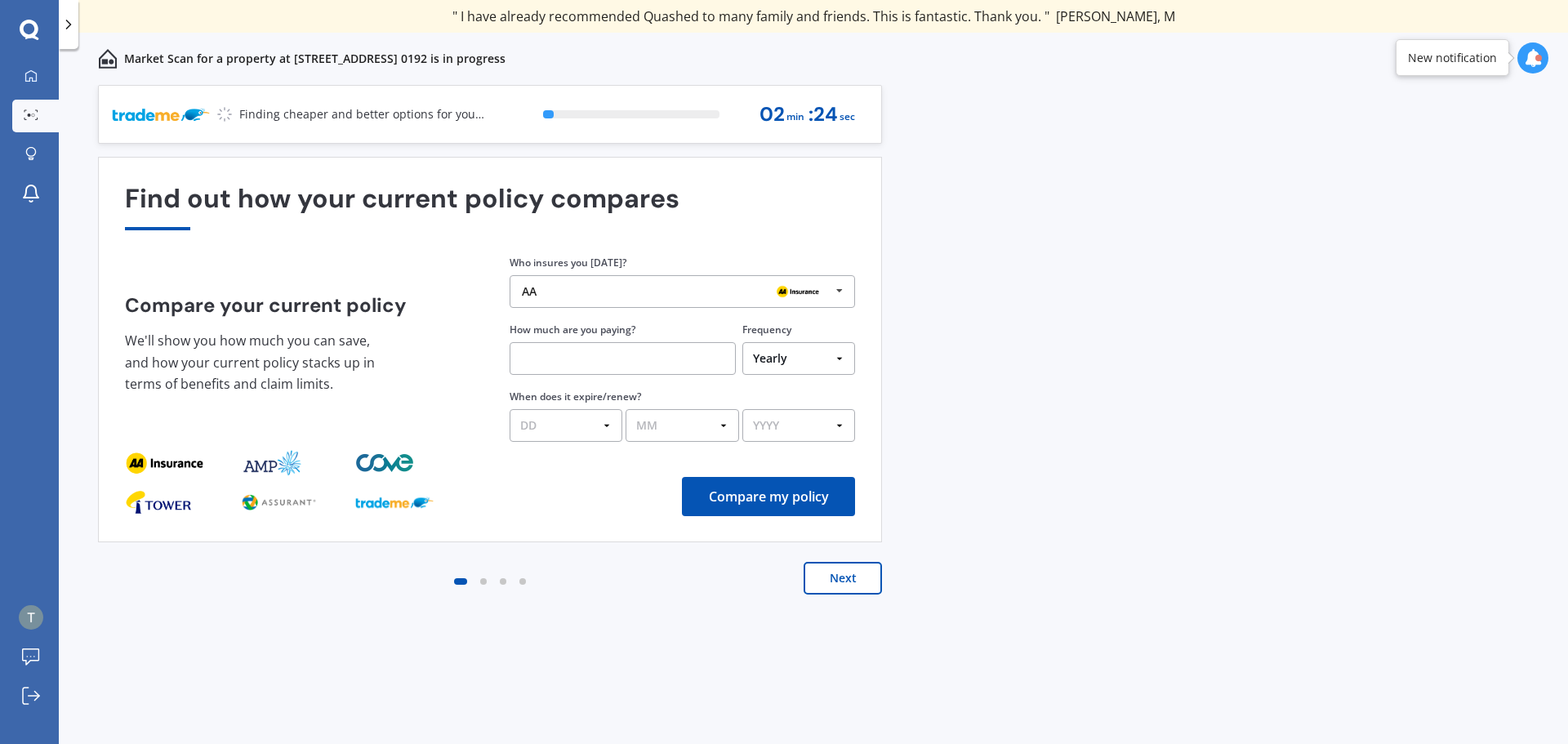
click at [670, 351] on input "text" at bounding box center [622, 358] width 226 height 32
click at [591, 417] on select "DD 01 02 03 04 05 06 07 08 09 10 11 12 13 14 15 16 17 18 19 20 21 22 23 24 25 2…" at bounding box center [565, 426] width 113 height 32
click at [536, 356] on input "$2,767.00" at bounding box center [622, 358] width 226 height 32
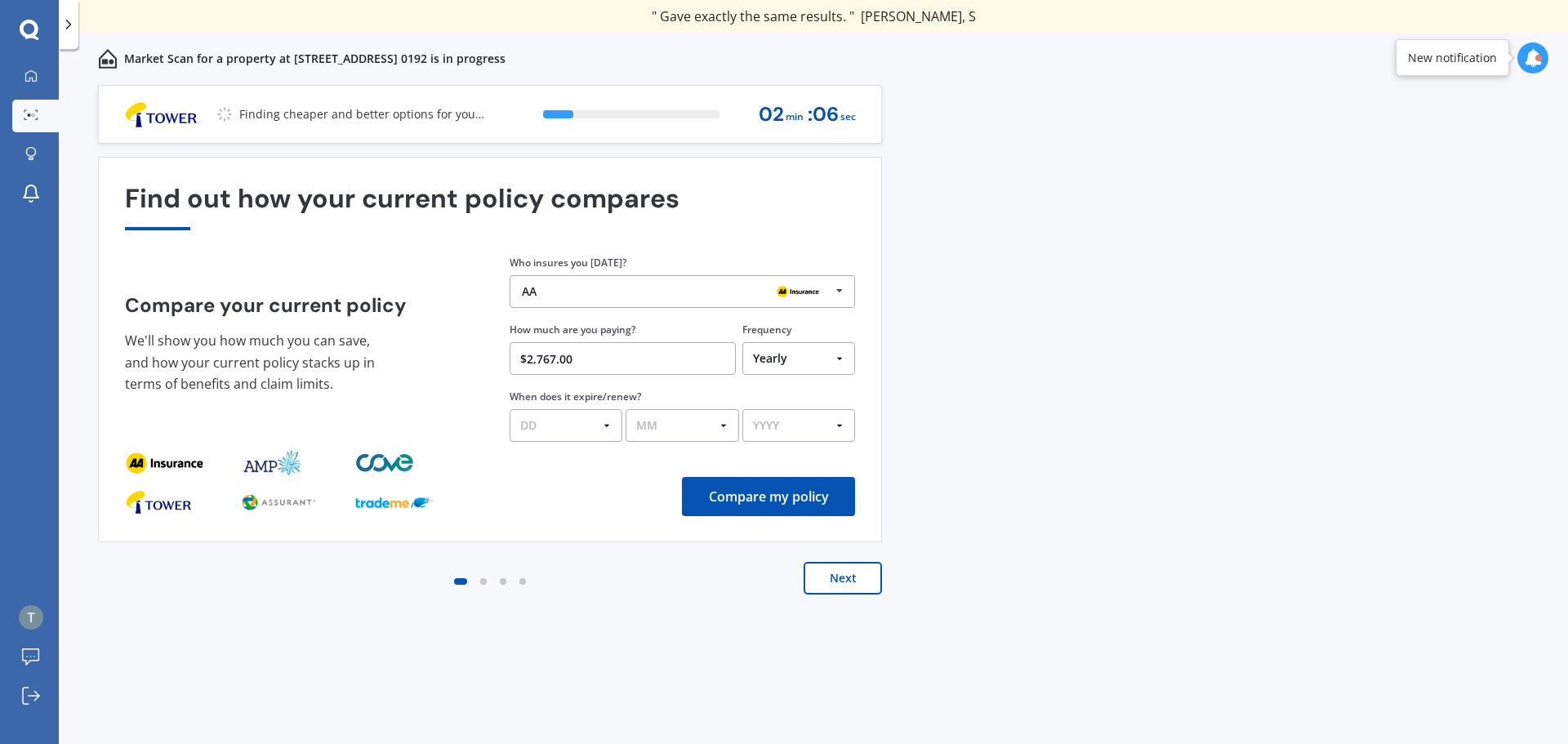
click at [545, 360] on input "$2,767.00" at bounding box center [622, 358] width 226 height 32
type input "$2,781.00"
click at [603, 428] on select "DD 01 02 03 04 05 06 07 08 09 10 11 12 13 14 15 16 17 18 19 20 21 22 23 24 25 2…" at bounding box center [565, 426] width 113 height 32
select select "10"
click at [509, 409] on select "DD 01 02 03 04 05 06 07 08 09 10 11 12 13 14 15 16 17 18 19 20 21 22 23 24 25 2…" at bounding box center [565, 426] width 113 height 32
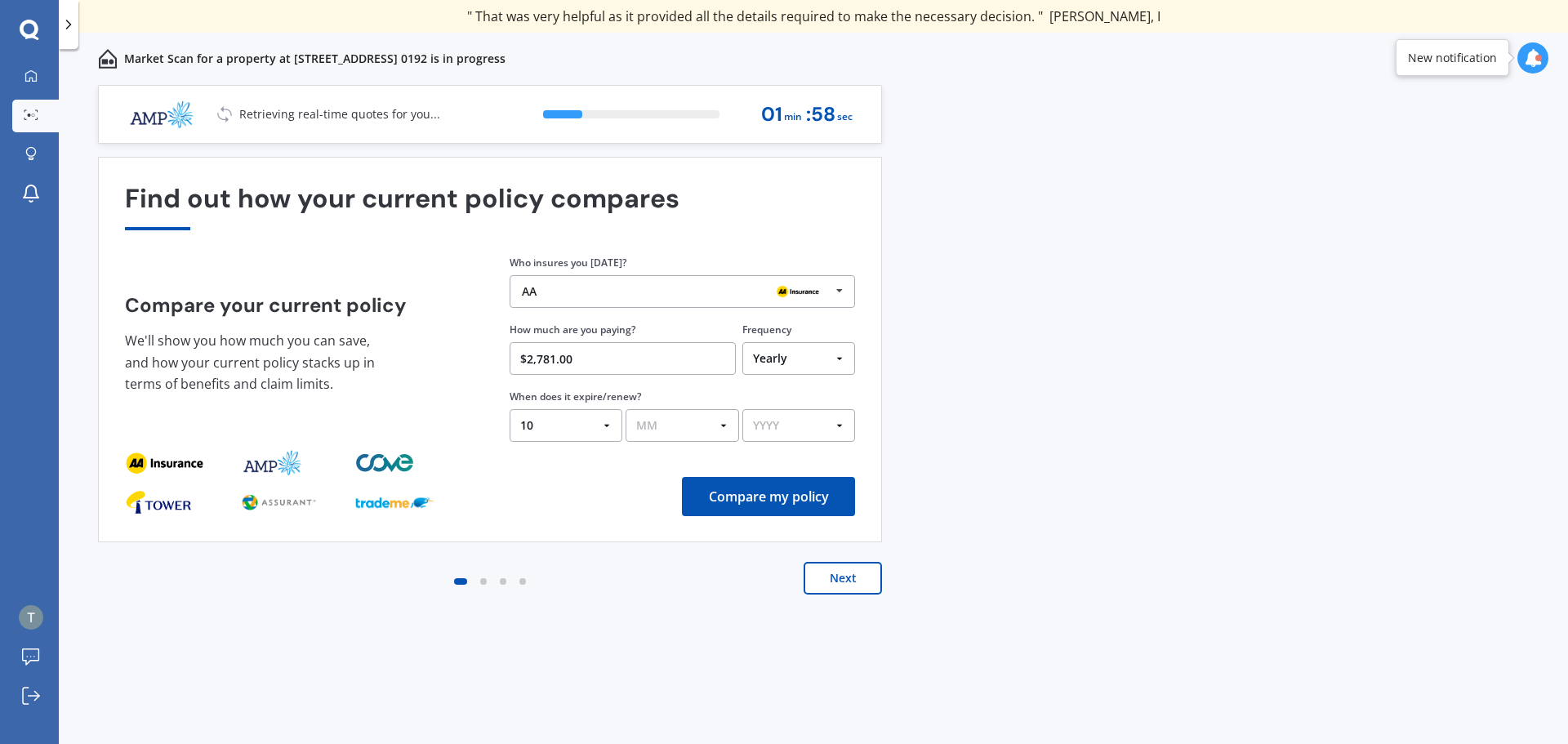
click at [720, 426] on select "MM 01 02 03 04 05 06 07 08 09 10 11 12" at bounding box center [681, 426] width 113 height 32
select select "09"
click at [626, 409] on select "MM 01 02 03 04 05 06 07 08 09 10 11 12" at bounding box center [681, 426] width 113 height 32
click at [841, 427] on select "YYYY 2026 2025 2024" at bounding box center [798, 426] width 113 height 32
select select "2025"
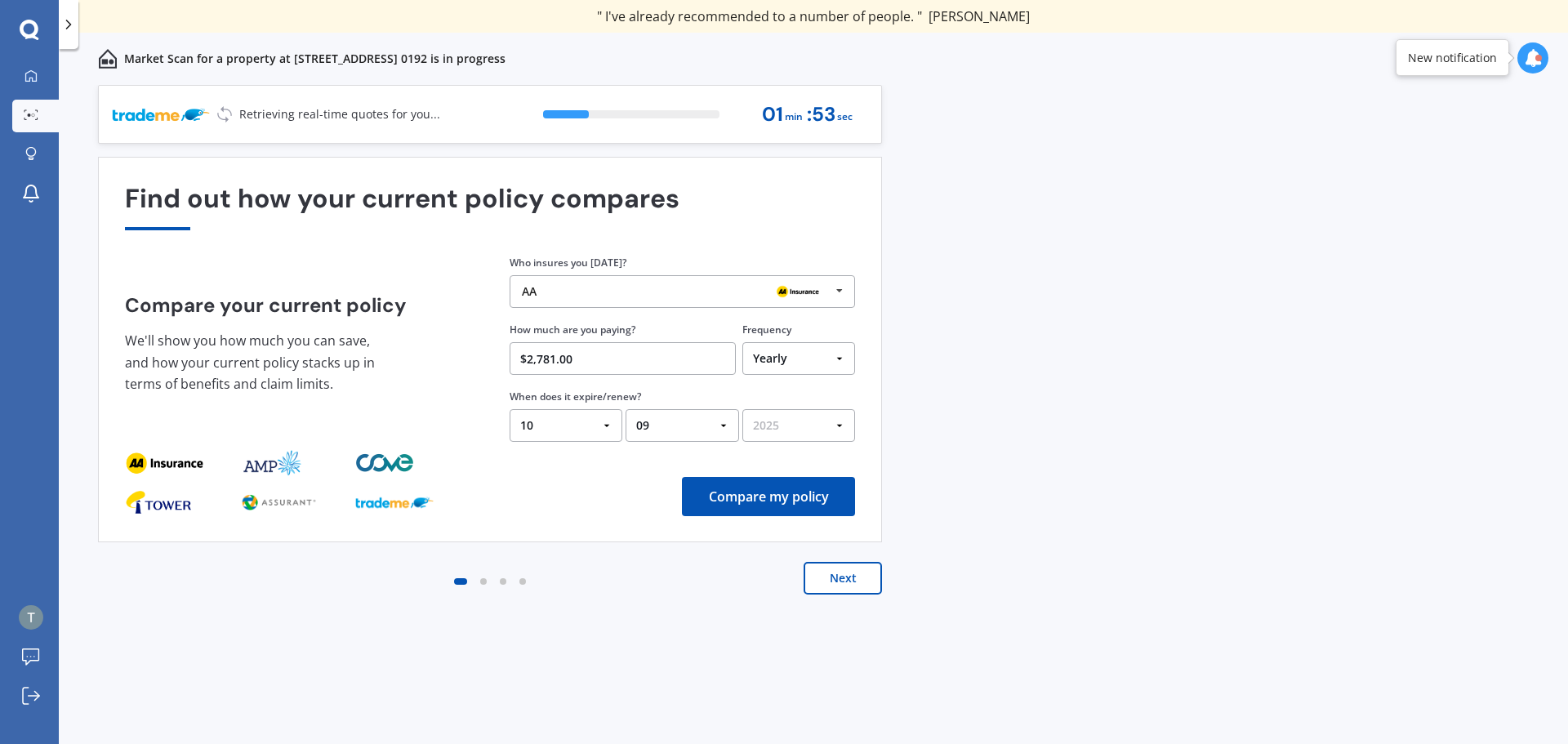
click at [743, 409] on select "YYYY 2026 2025 2024" at bounding box center [798, 426] width 113 height 32
click at [789, 499] on button "Compare my policy" at bounding box center [769, 497] width 173 height 40
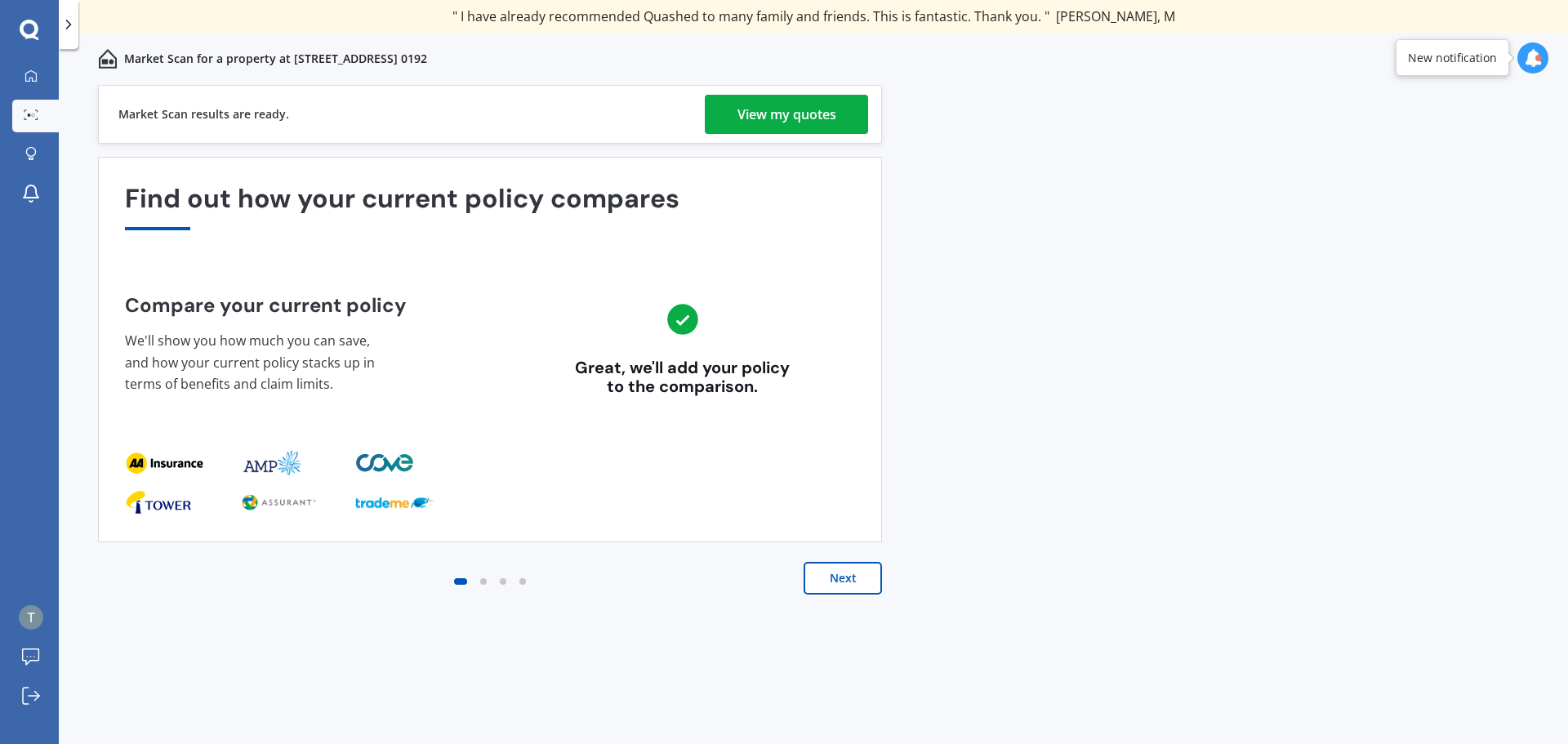
click at [808, 110] on div "View my quotes" at bounding box center [787, 114] width 99 height 40
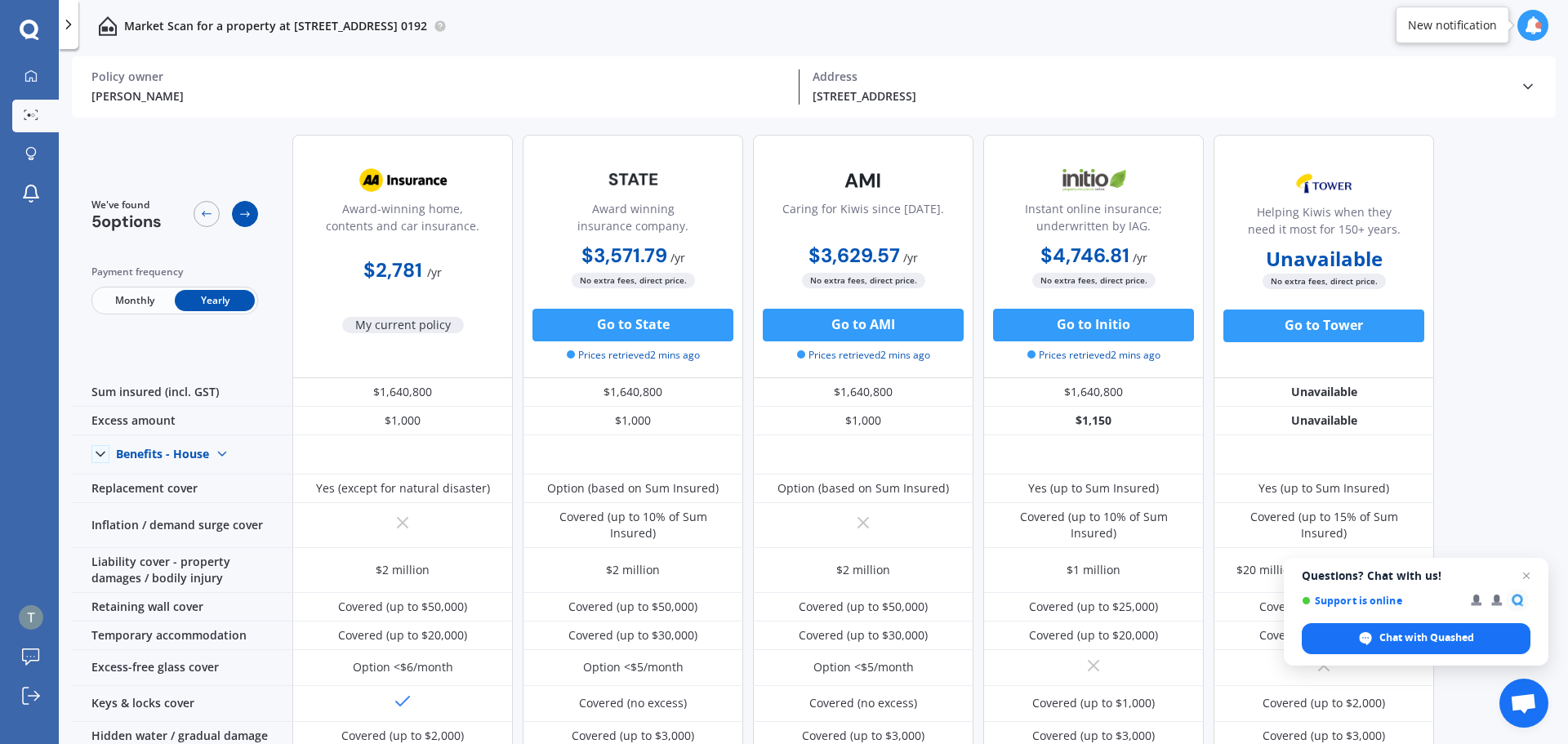
click at [240, 204] on div at bounding box center [245, 213] width 26 height 26
click at [1526, 574] on span "Open chat" at bounding box center [1527, 576] width 21 height 21
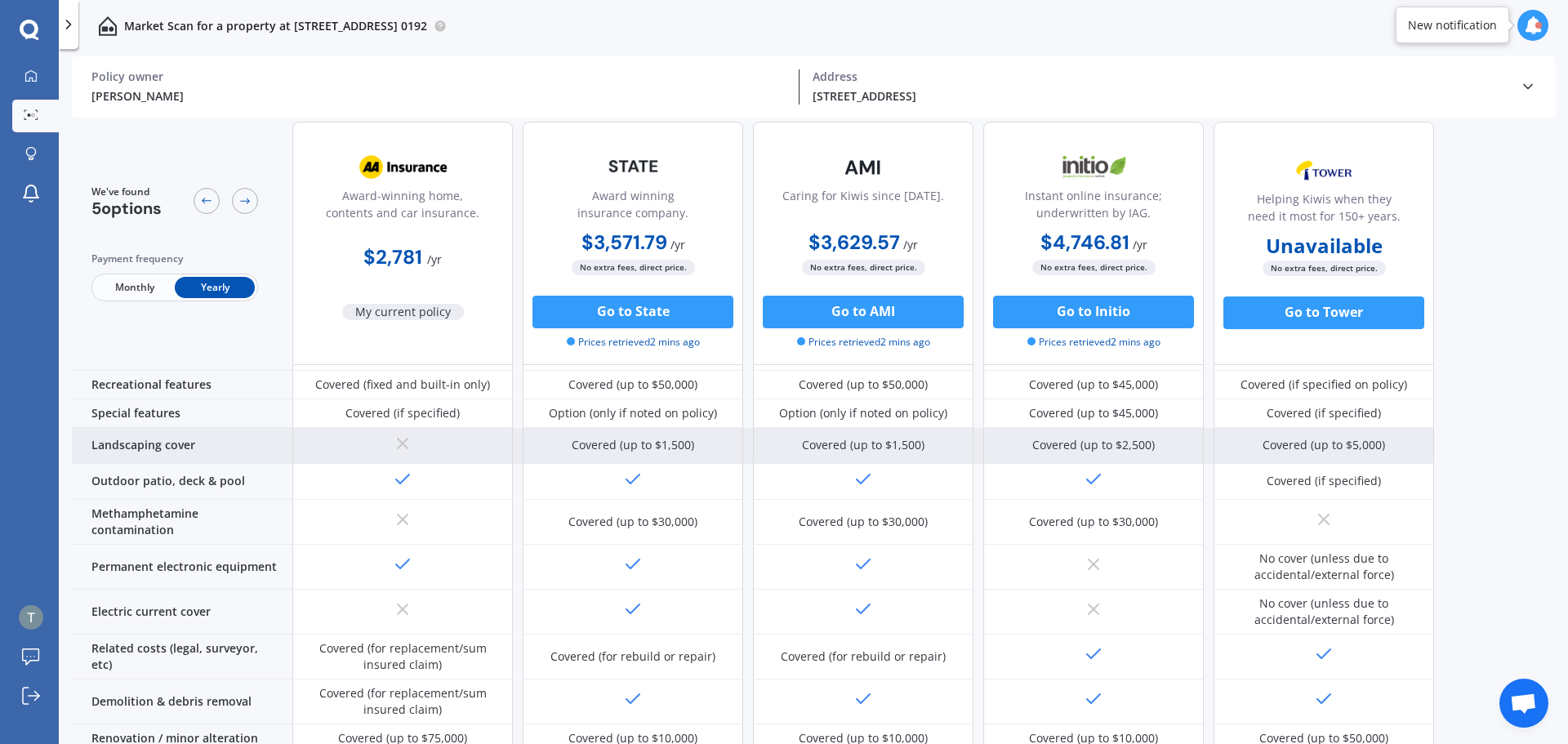
scroll to position [408, 0]
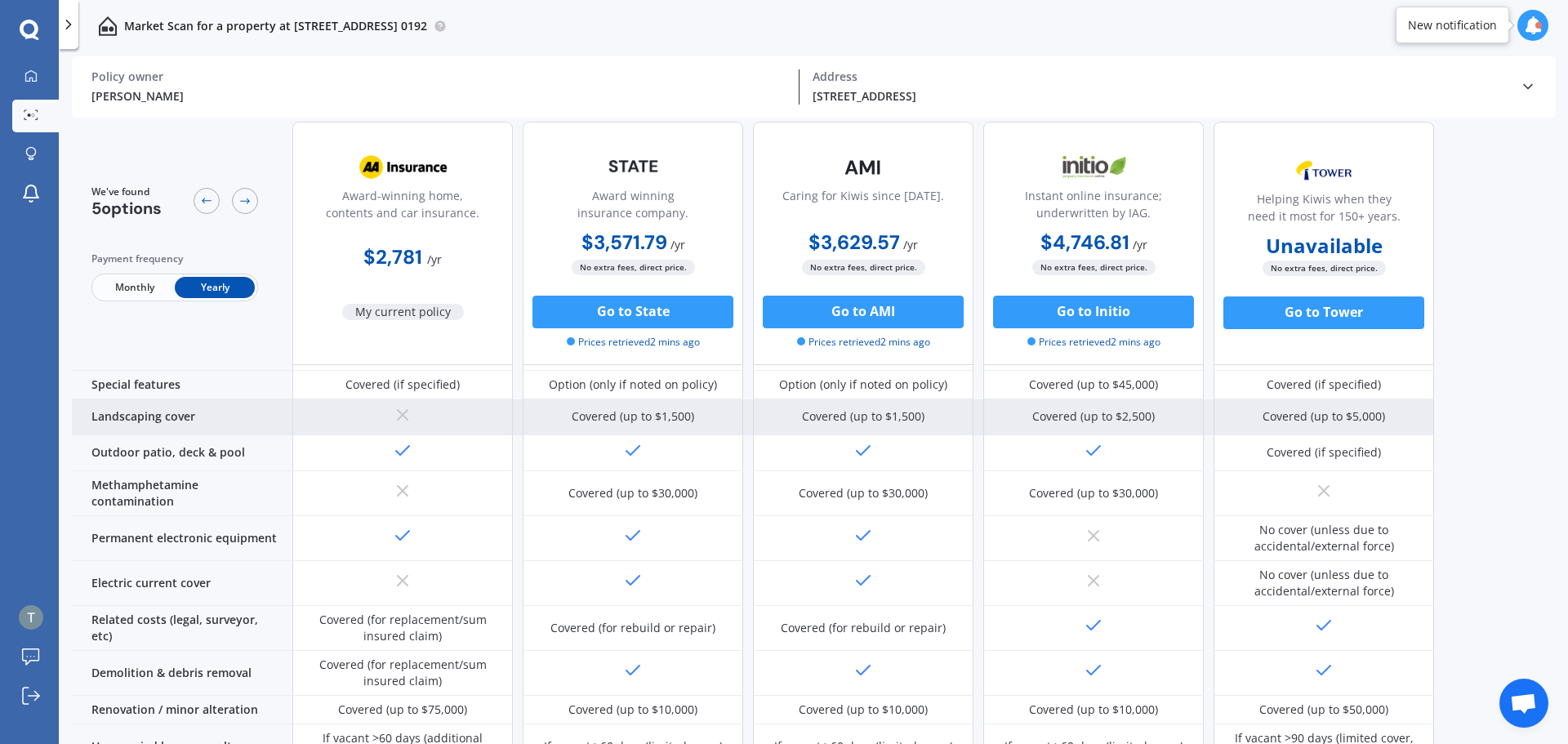
click at [437, 485] on div at bounding box center [402, 494] width 221 height 45
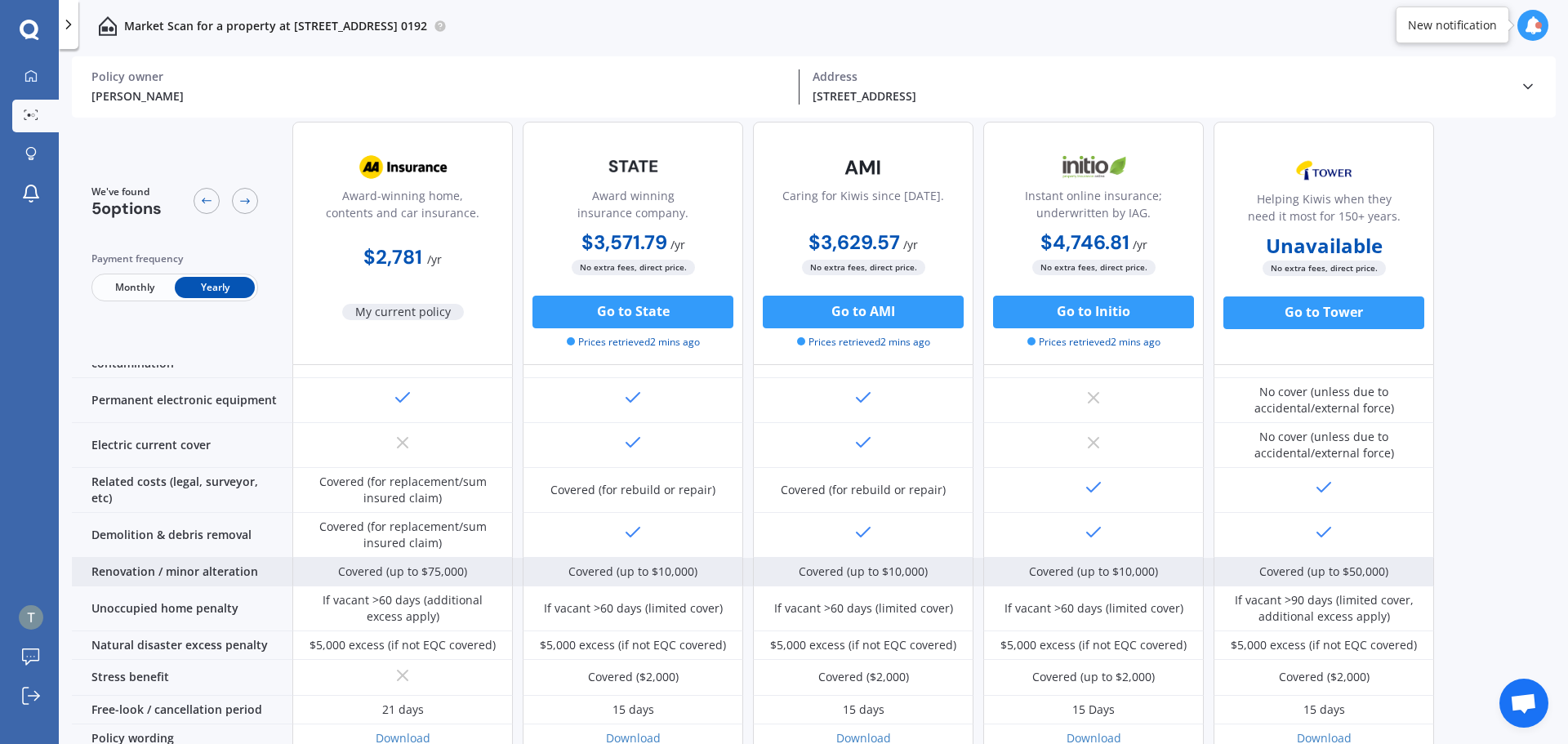
scroll to position [571, 0]
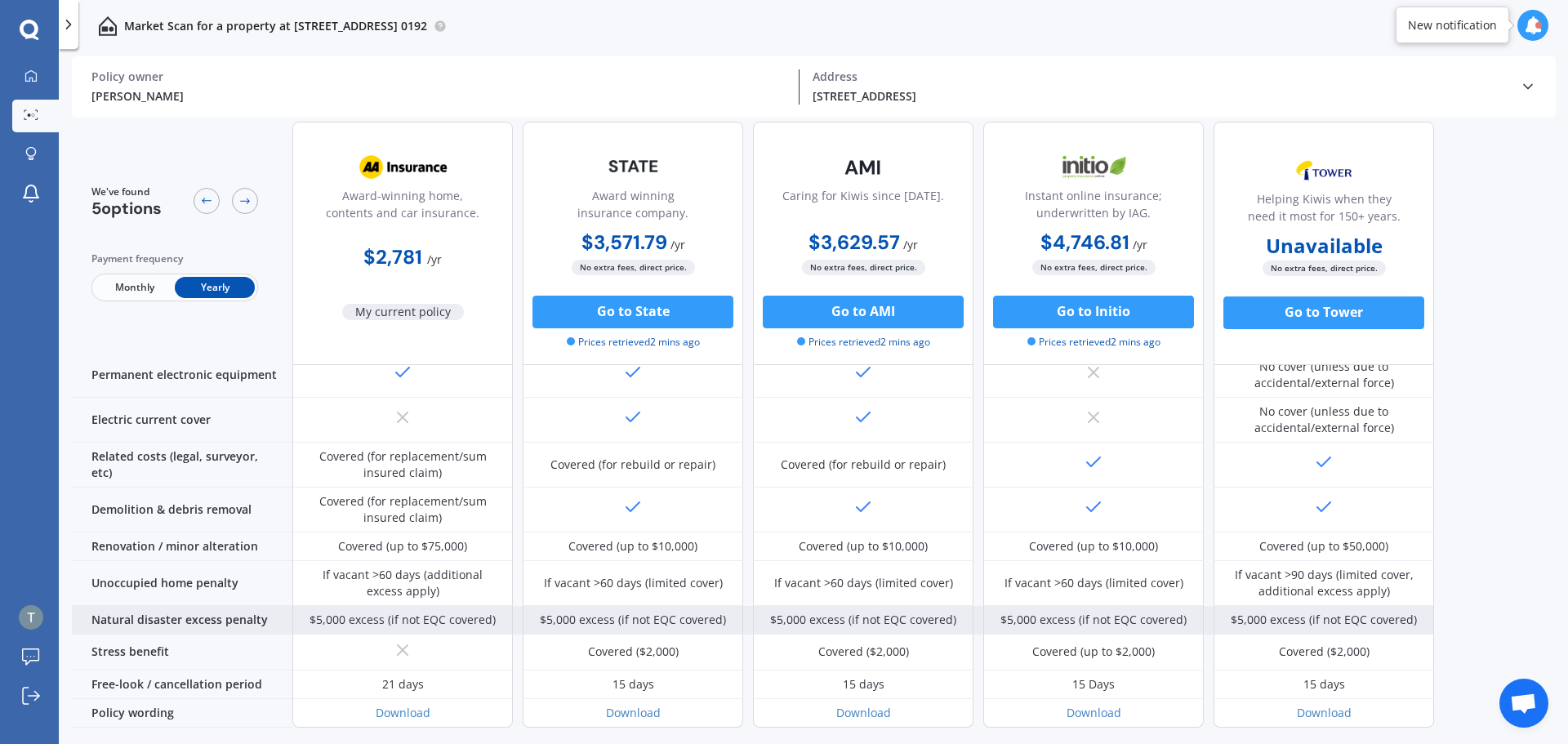
drag, startPoint x: 324, startPoint y: 628, endPoint x: 331, endPoint y: 622, distance: 9.2
click at [331, 622] on div "Sum insured (incl. GST) $1,640,800 $1,640,800 $1,640,800 $1,640,800 Unavailable…" at bounding box center [753, 267] width 1363 height 921
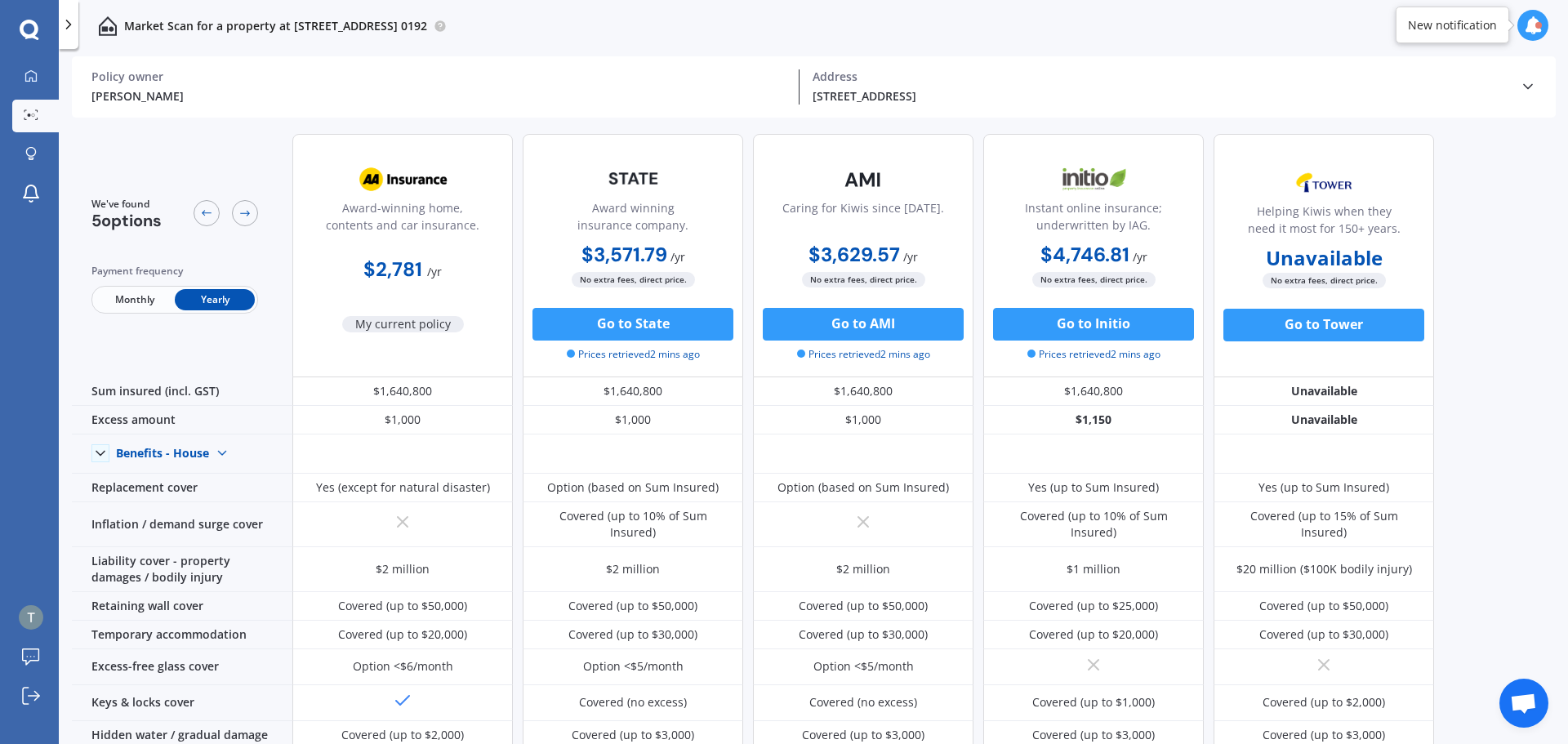
scroll to position [0, 0]
